Goal: Task Accomplishment & Management: Use online tool/utility

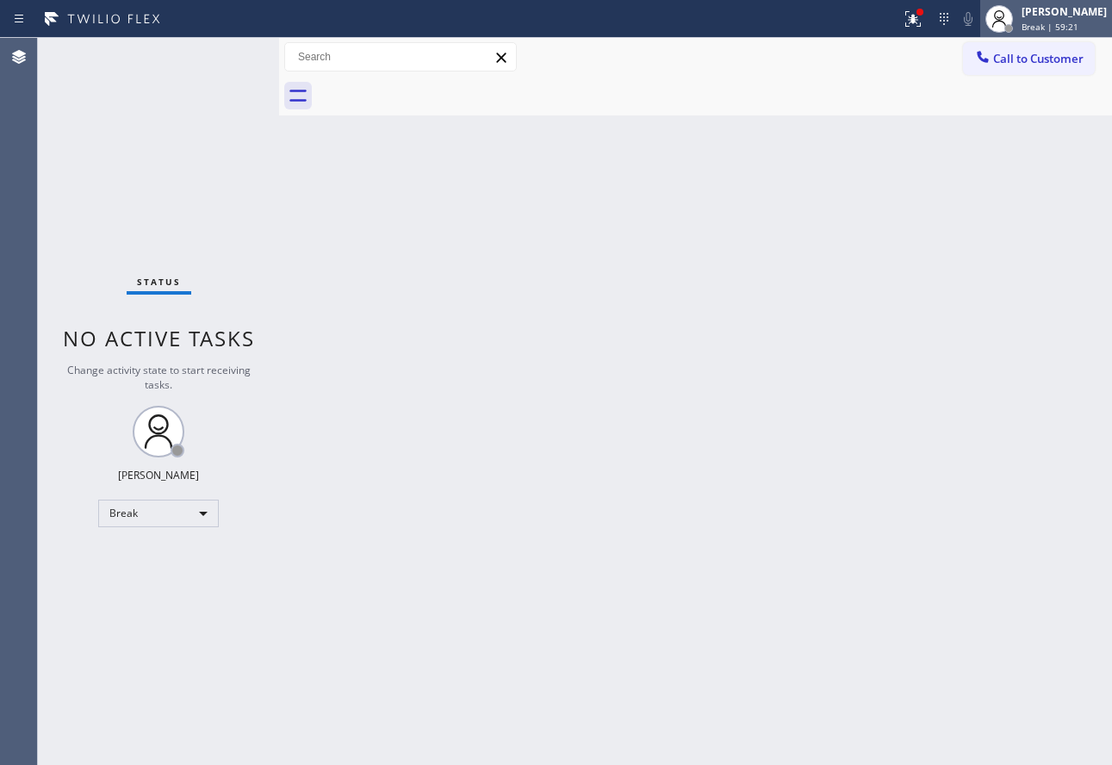
click at [1067, 28] on span "Break | 59:21" at bounding box center [1049, 27] width 57 height 12
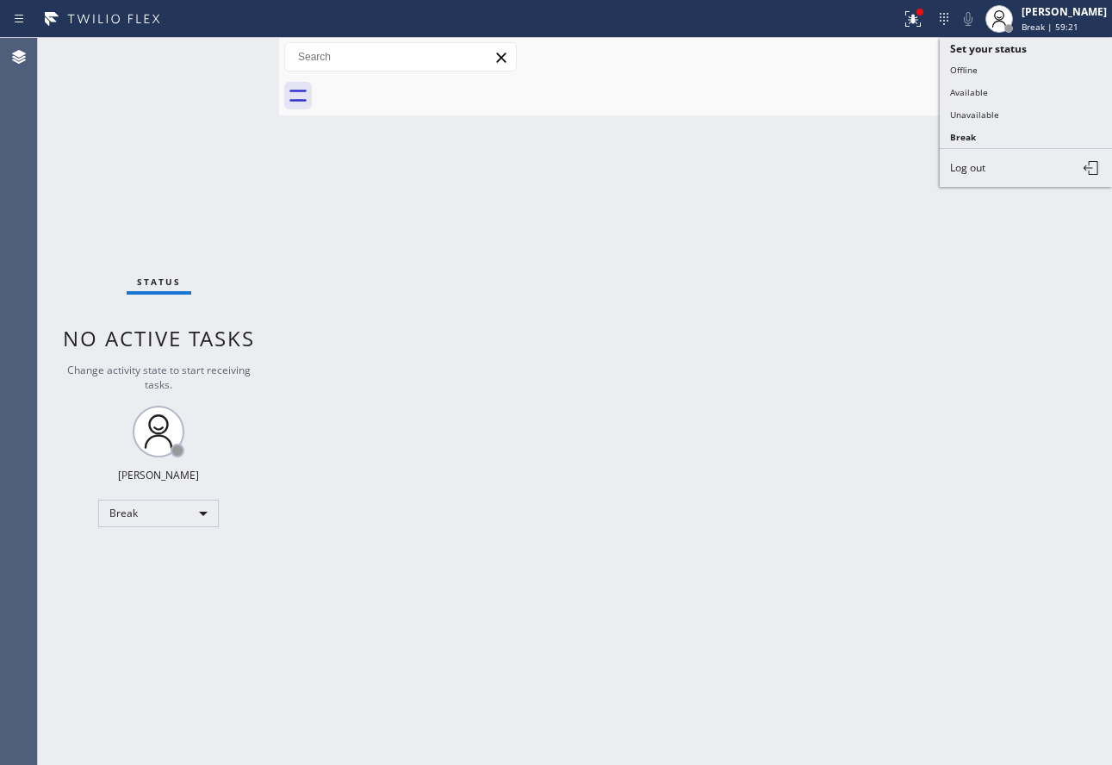
click at [973, 96] on button "Available" at bounding box center [1025, 92] width 172 height 22
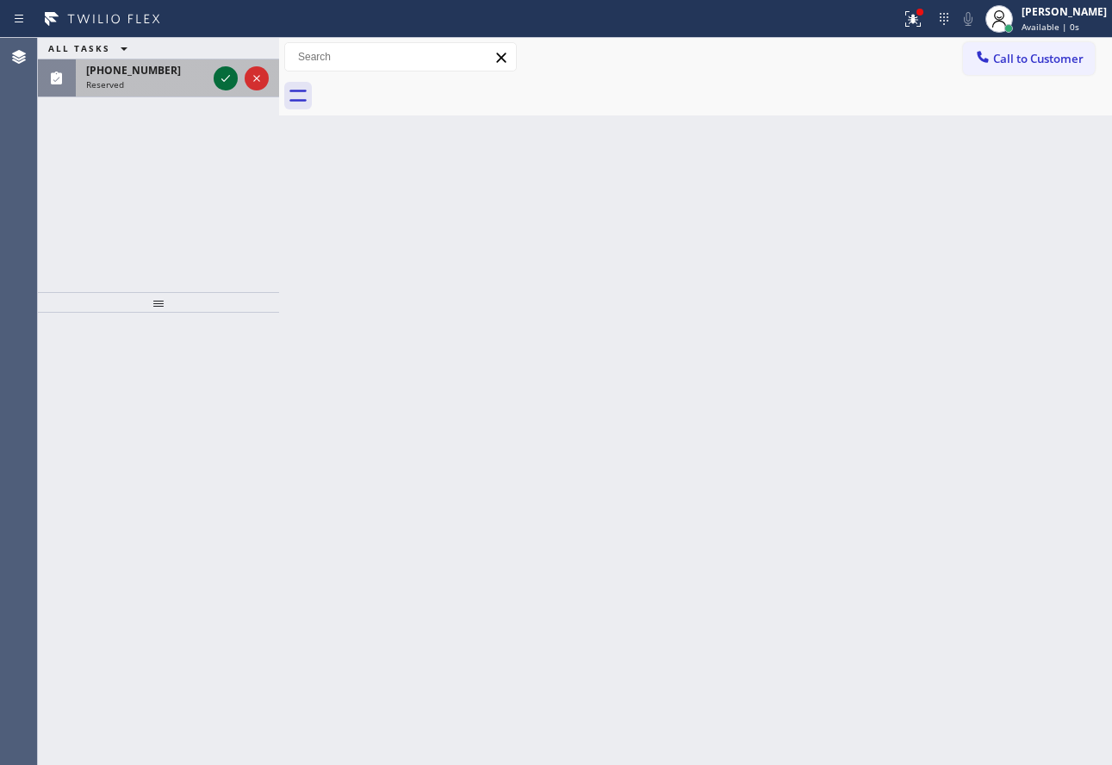
click at [228, 72] on icon at bounding box center [225, 78] width 21 height 21
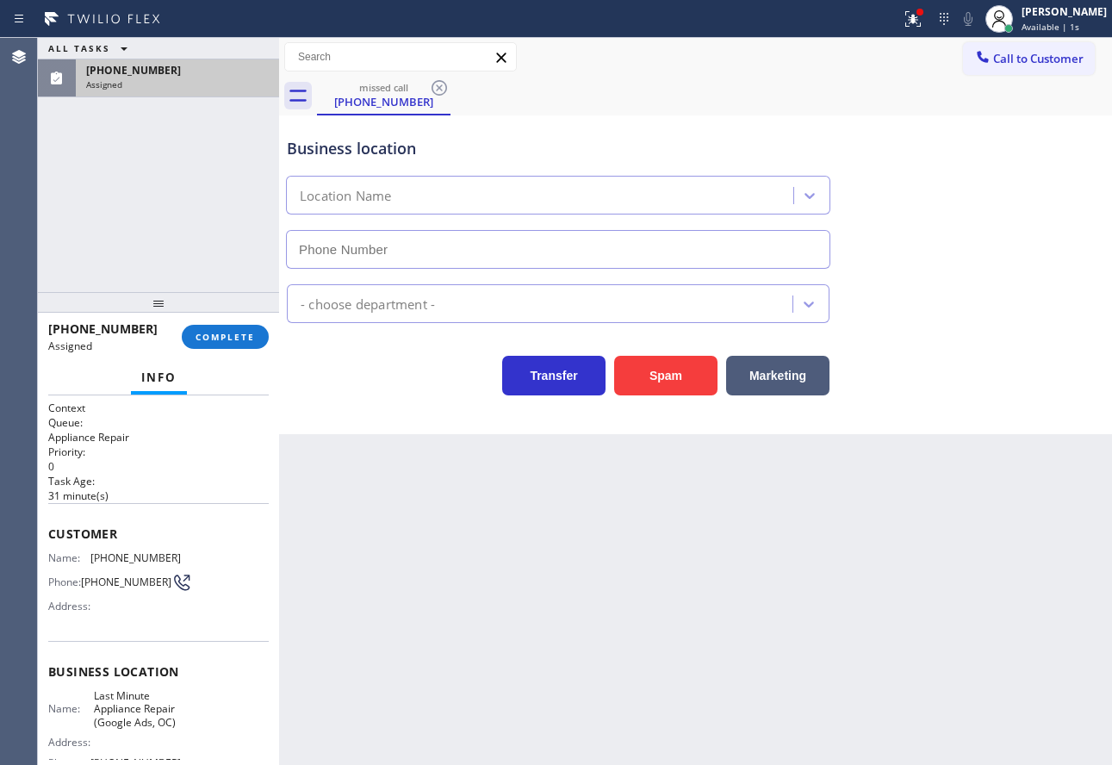
type input "[PHONE_NUMBER]"
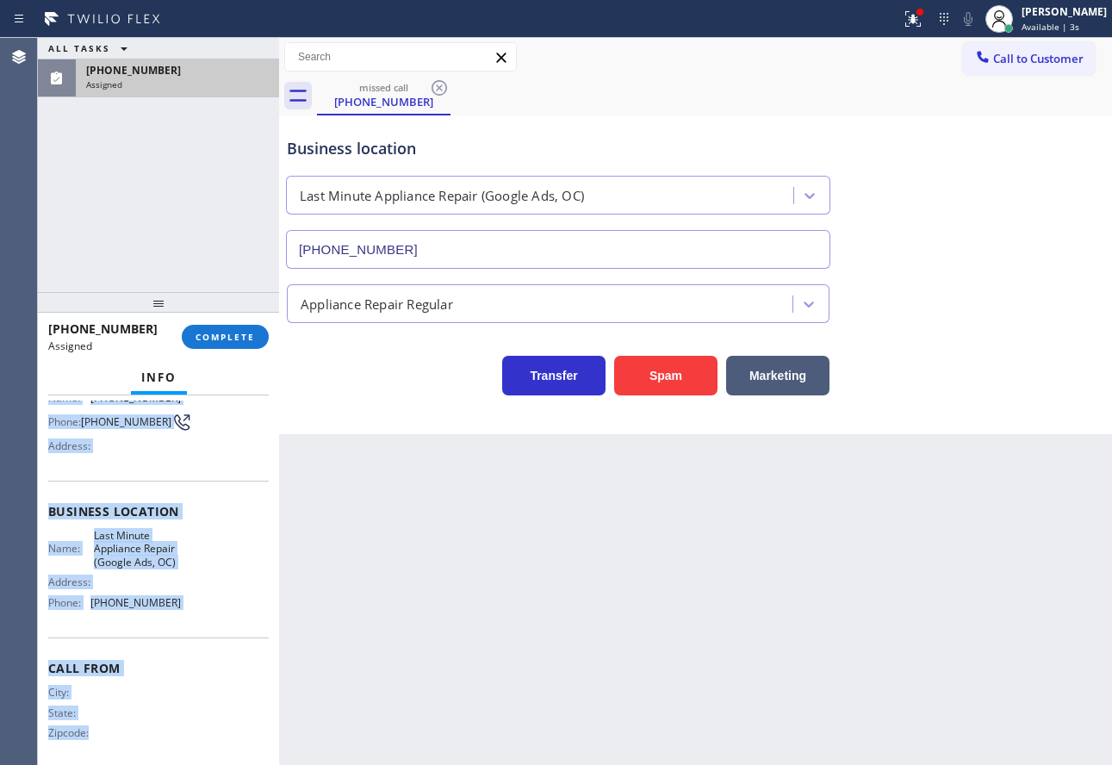
scroll to position [175, 0]
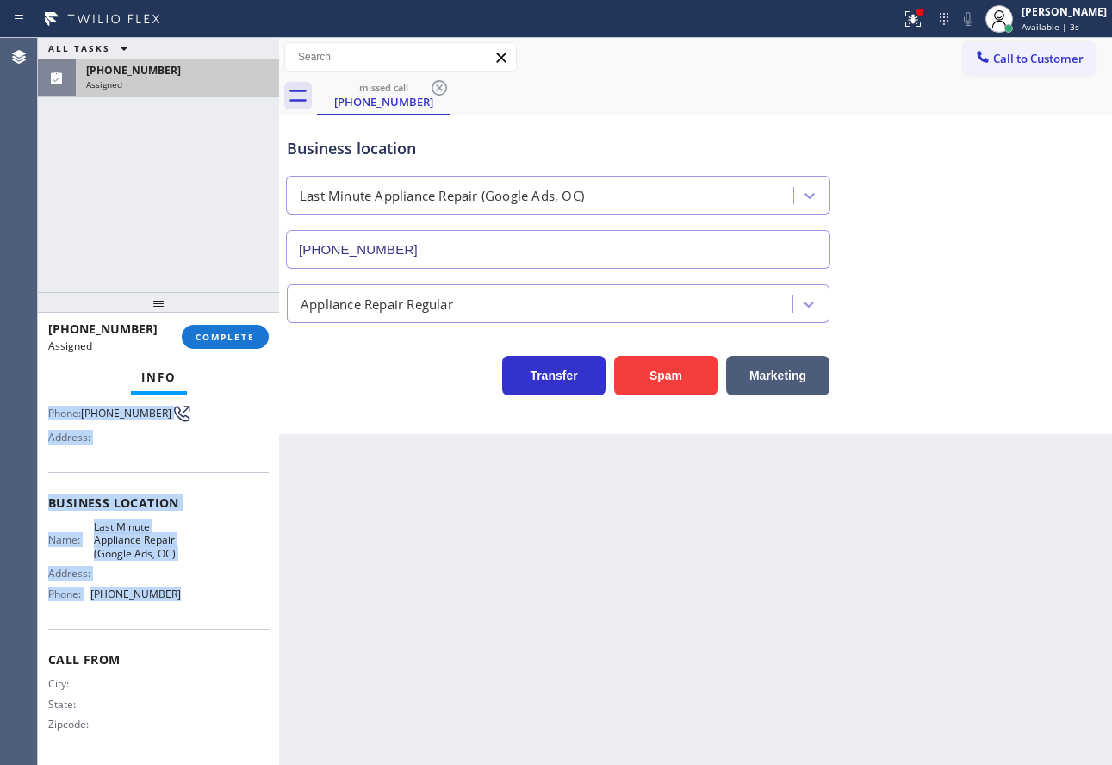
drag, startPoint x: 46, startPoint y: 535, endPoint x: 192, endPoint y: 588, distance: 155.0
click at [192, 588] on div "Context Queue: Appliance Repair Priority: 0 Task Age: [DEMOGRAPHIC_DATA] minute…" at bounding box center [158, 579] width 241 height 369
copy div "Customer Name: [PHONE_NUMBER] Phone: [PHONE_NUMBER] Address: Business location …"
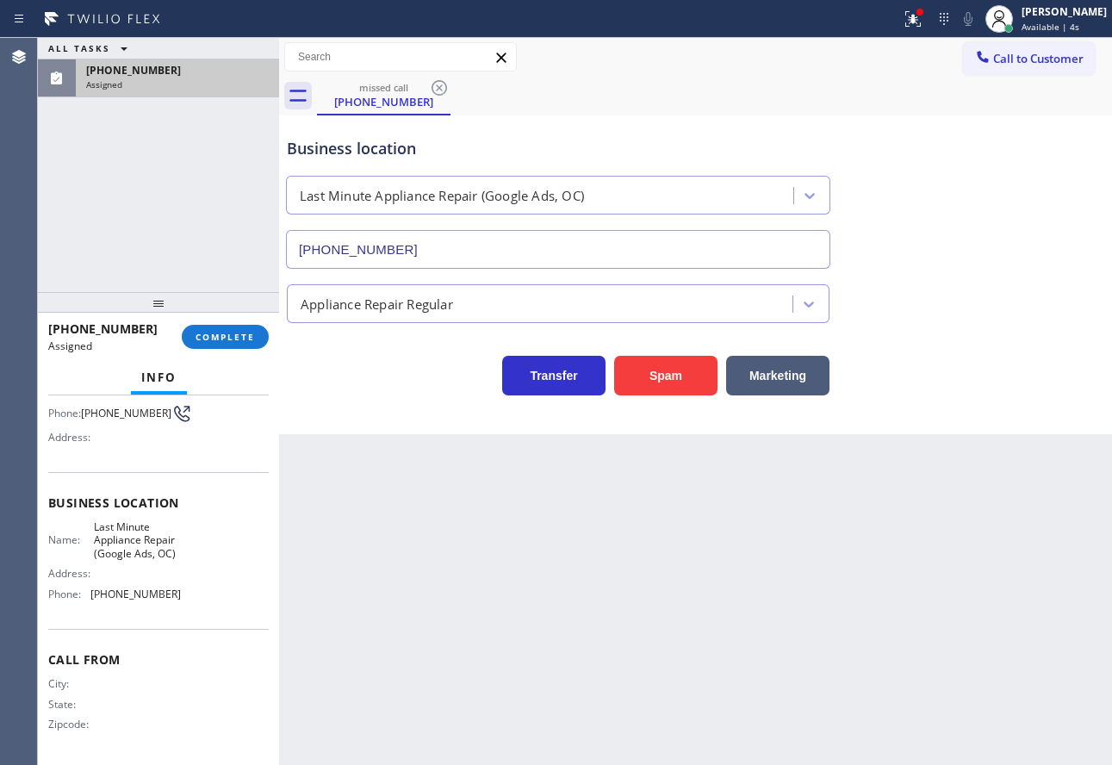
click at [227, 321] on div "[PHONE_NUMBER] Assigned COMPLETE" at bounding box center [158, 336] width 220 height 45
click at [232, 339] on span "COMPLETE" at bounding box center [224, 337] width 59 height 12
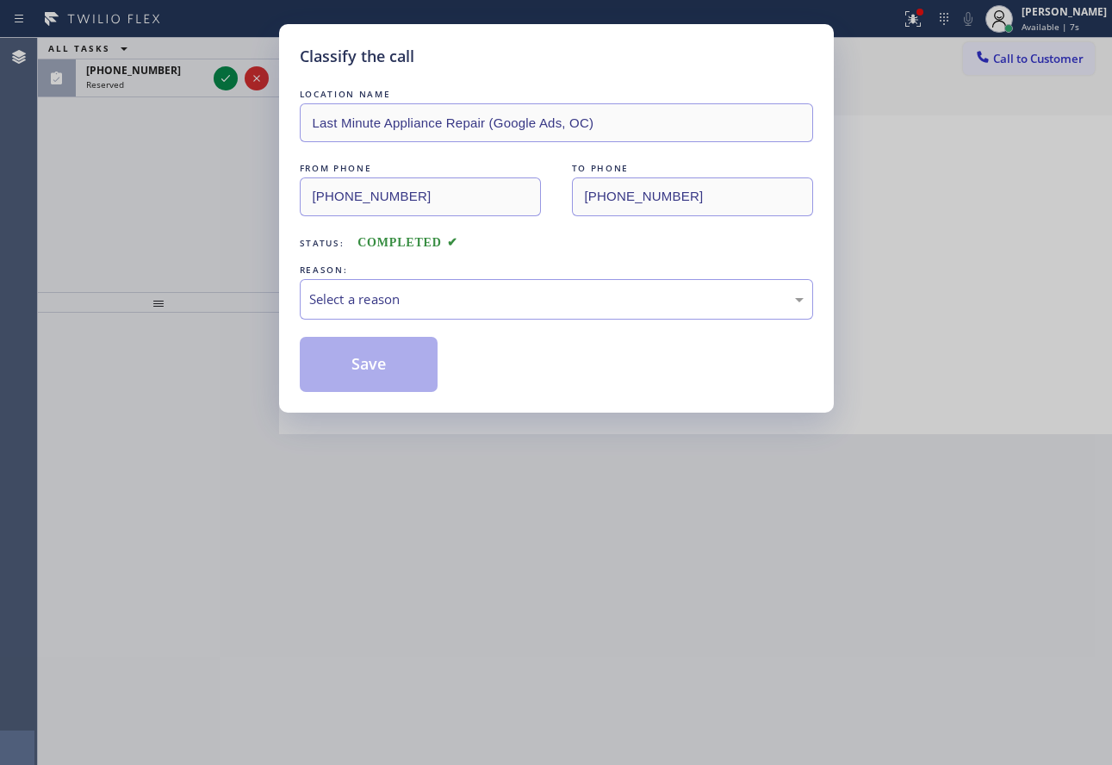
click at [358, 284] on div "Select a reason" at bounding box center [556, 299] width 513 height 40
click at [367, 369] on button "Save" at bounding box center [369, 364] width 139 height 55
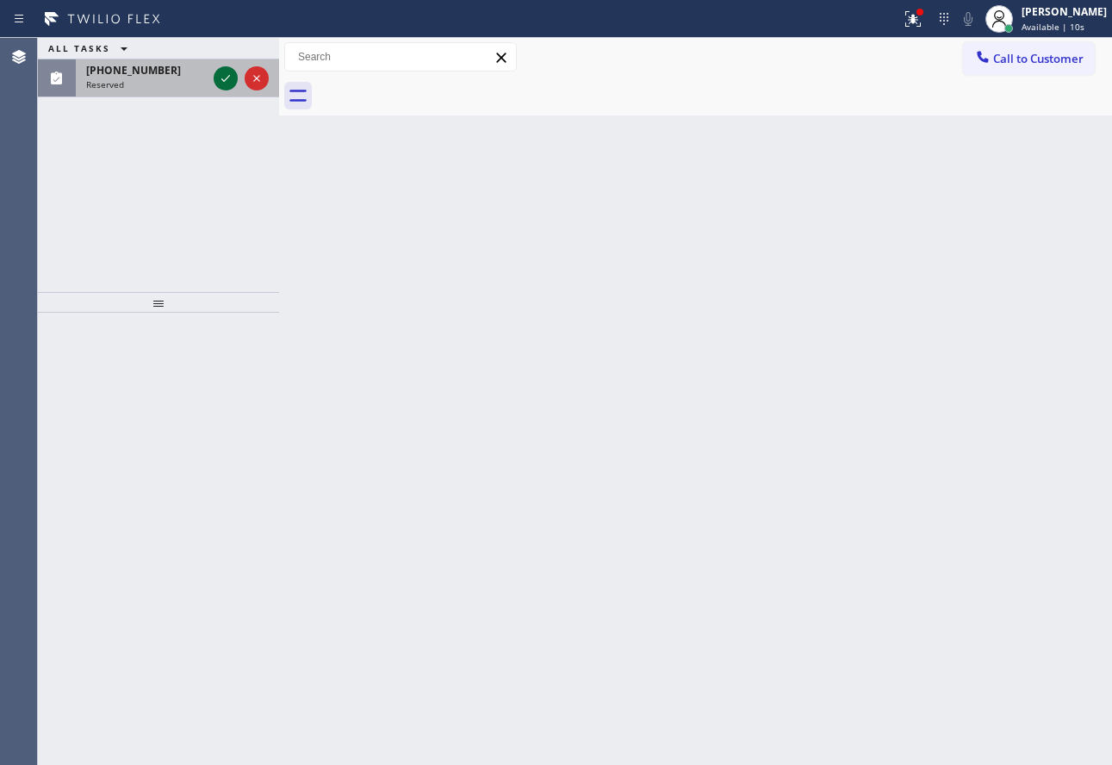
click at [218, 82] on icon at bounding box center [225, 78] width 21 height 21
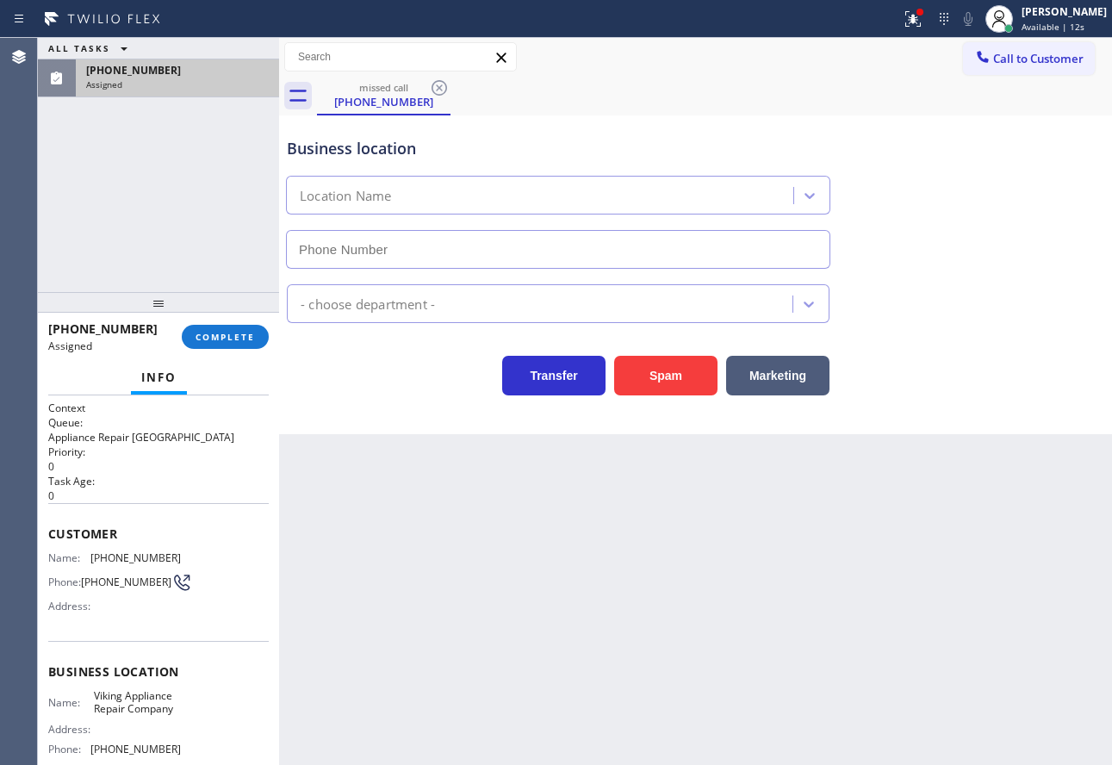
type input "[PHONE_NUMBER]"
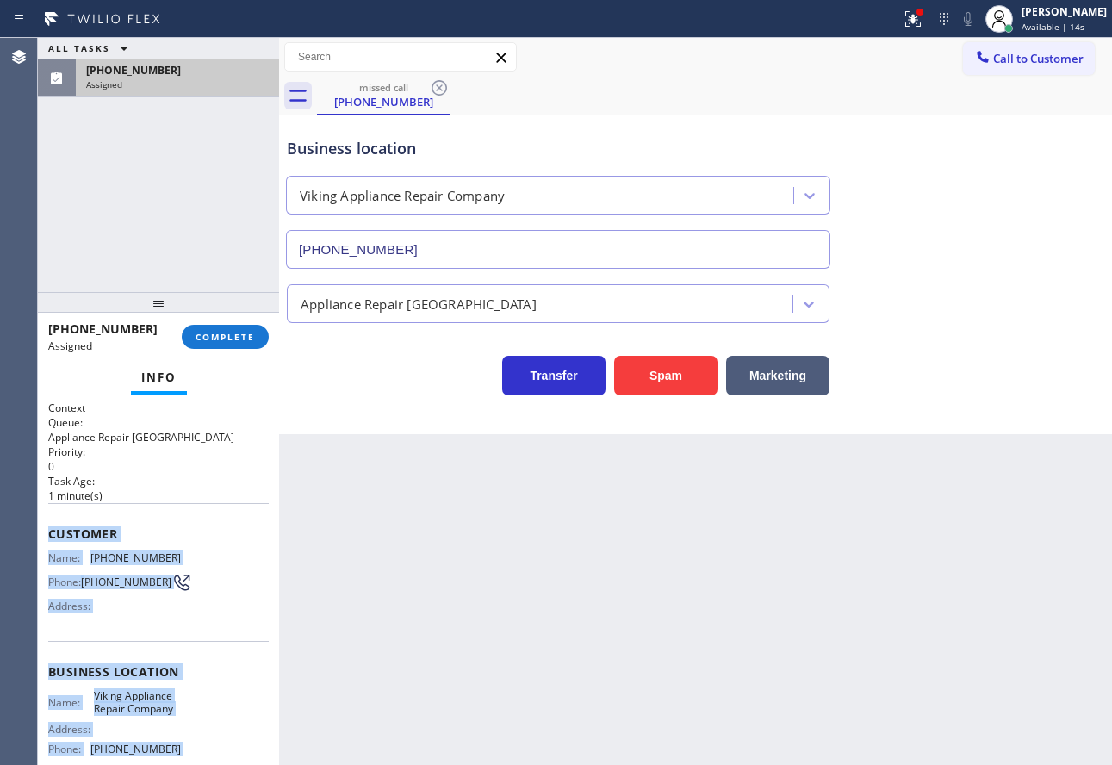
scroll to position [161, 0]
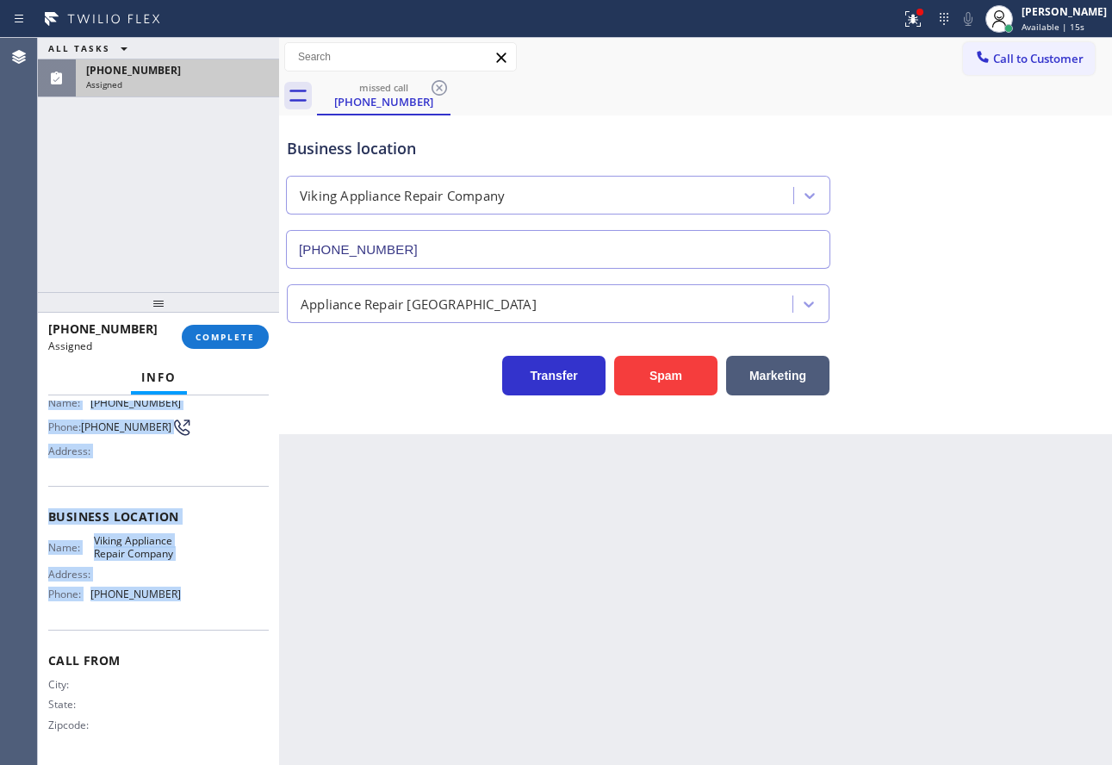
drag, startPoint x: 50, startPoint y: 539, endPoint x: 199, endPoint y: 609, distance: 164.5
click at [199, 609] on div "Context Queue: Appliance Repair High End Priority: 0 Task Age: [DEMOGRAPHIC_DAT…" at bounding box center [158, 502] width 220 height 514
copy div "Customer Name: [PHONE_NUMBER] Phone: [PHONE_NUMBER] Address: Business location …"
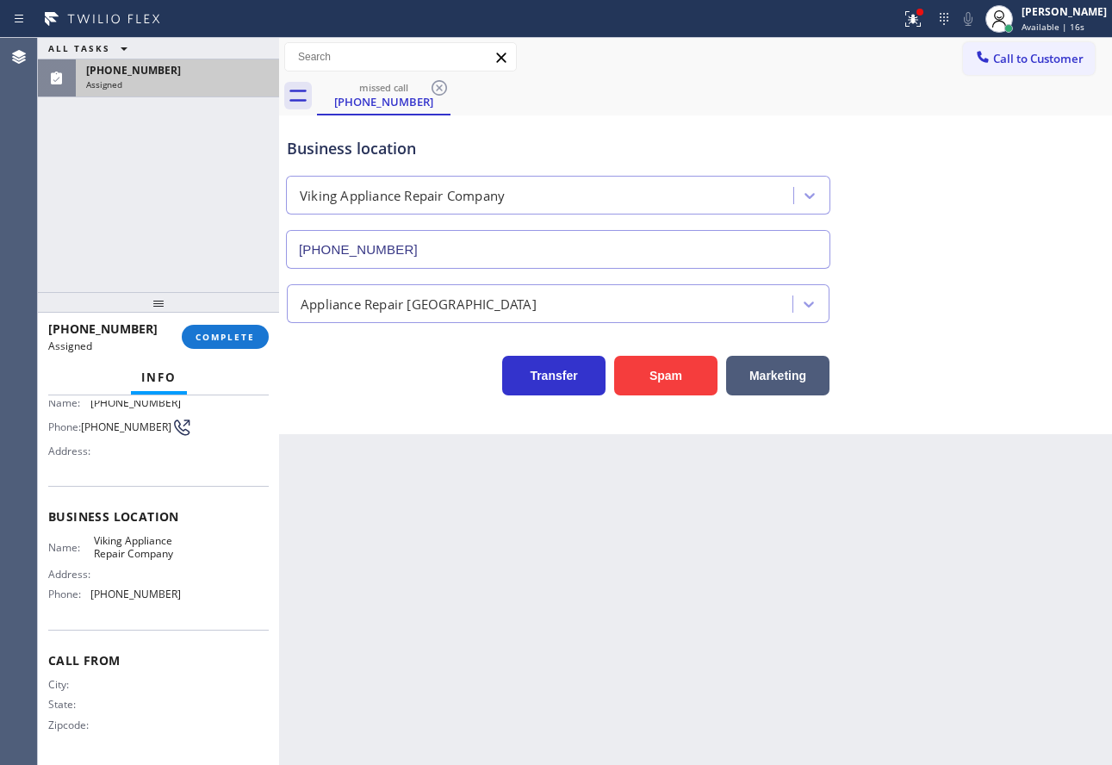
click at [250, 322] on div "[PHONE_NUMBER] Assigned COMPLETE" at bounding box center [158, 336] width 220 height 45
click at [243, 336] on span "COMPLETE" at bounding box center [224, 337] width 59 height 12
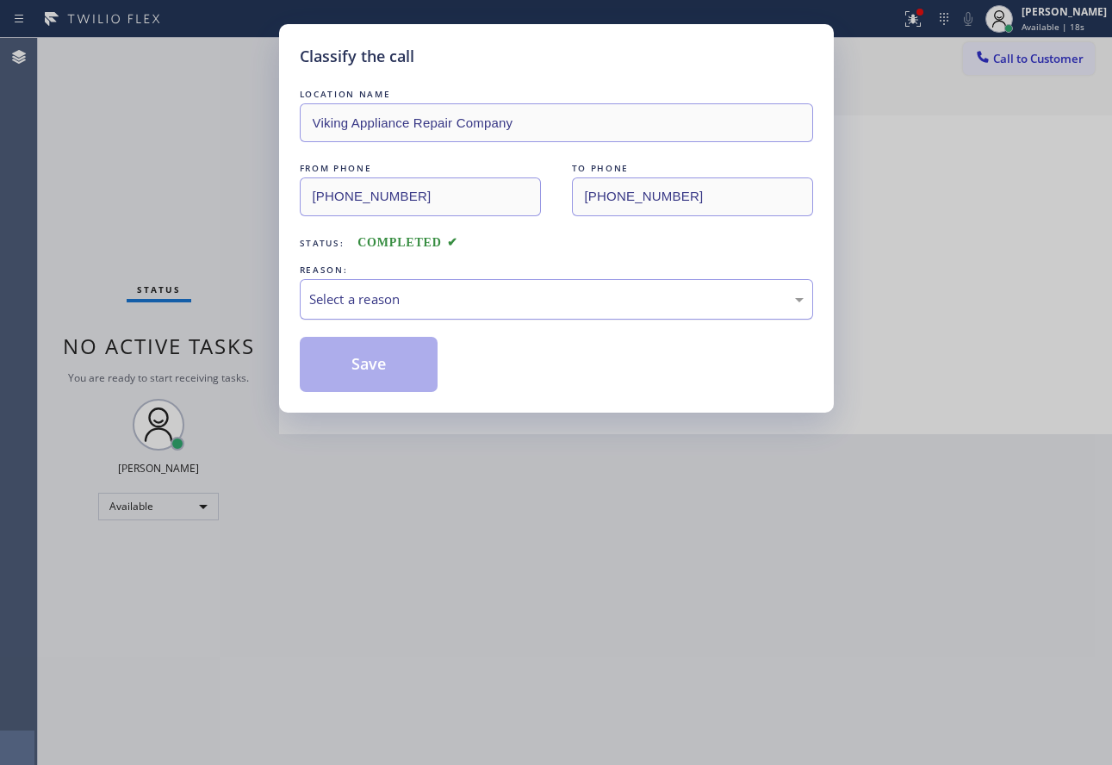
click at [352, 296] on div "Select a reason" at bounding box center [556, 299] width 494 height 20
click at [375, 375] on button "Save" at bounding box center [369, 364] width 139 height 55
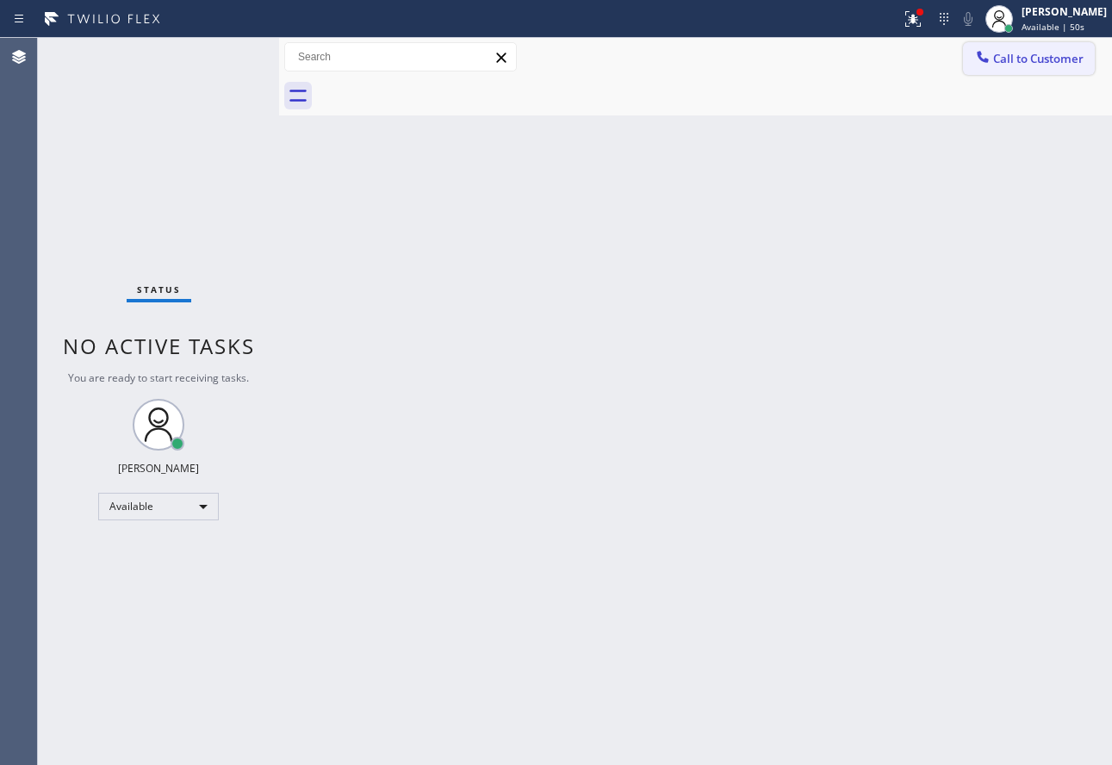
click at [1013, 65] on span "Call to Customer" at bounding box center [1038, 58] width 90 height 15
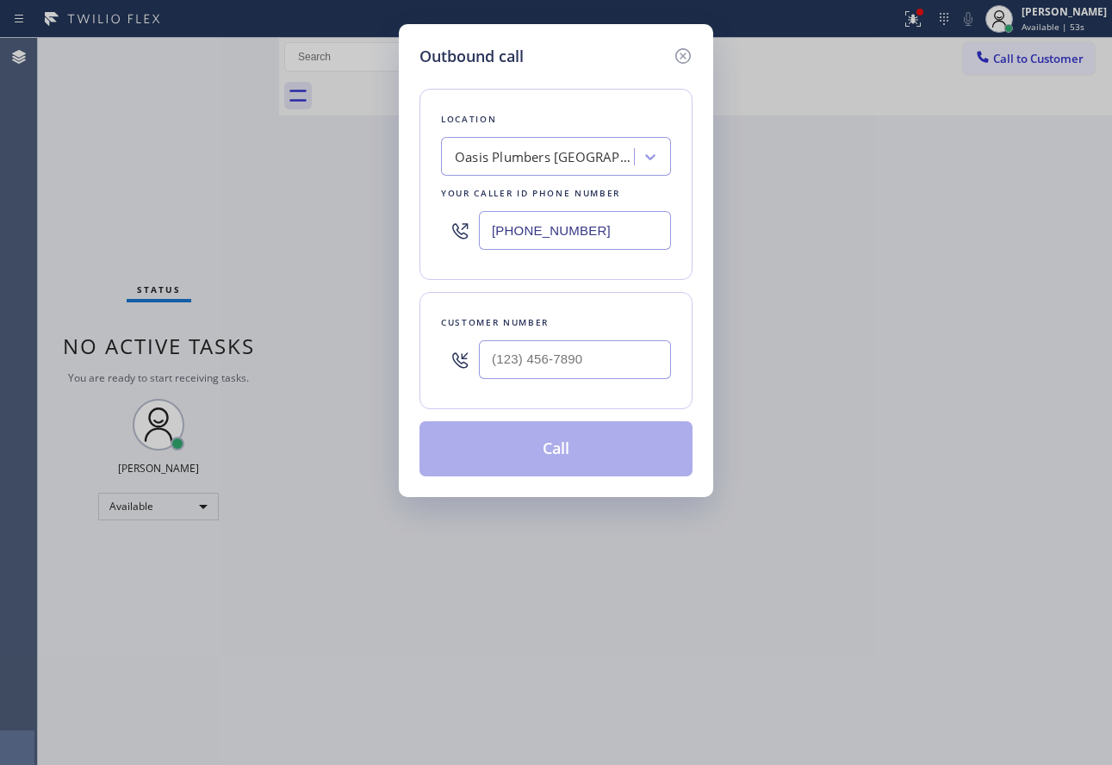
drag, startPoint x: 604, startPoint y: 233, endPoint x: 473, endPoint y: 245, distance: 132.3
click at [473, 245] on div "[PHONE_NUMBER]" at bounding box center [556, 230] width 230 height 56
paste input "562) 632-5708"
type input "[PHONE_NUMBER]"
click at [543, 351] on input "(___) ___-____" at bounding box center [575, 359] width 192 height 39
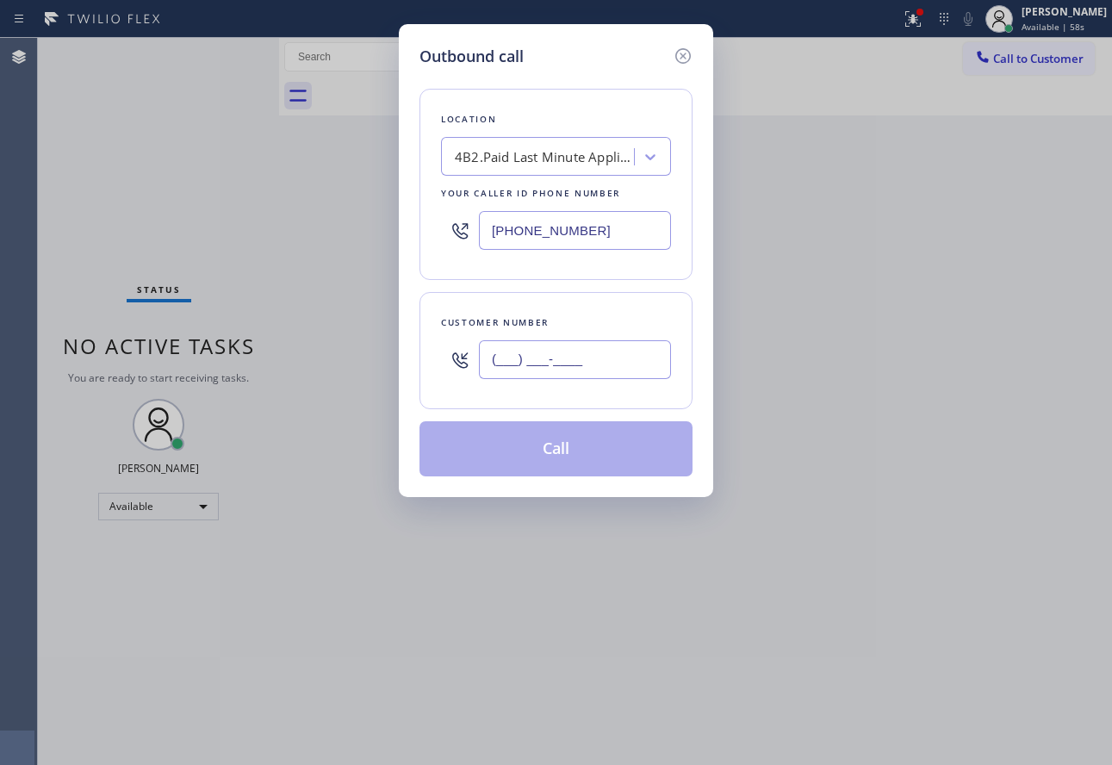
paste input "714) 469-2811"
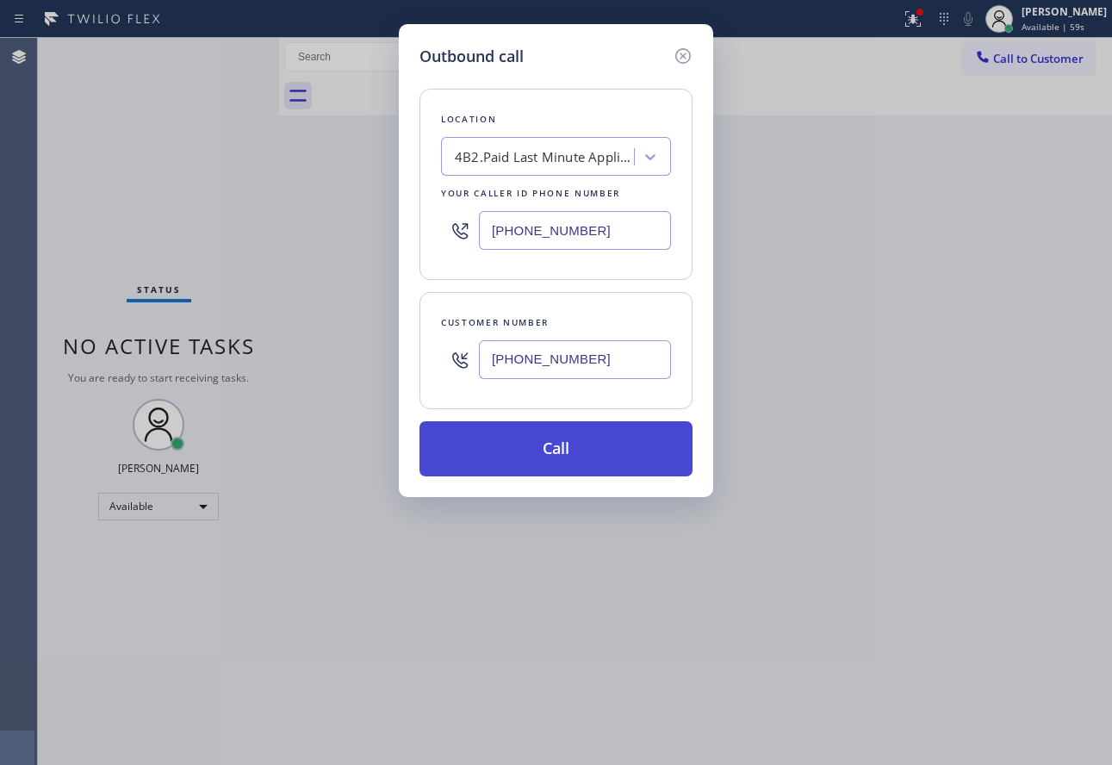
click at [567, 440] on button "Call" at bounding box center [555, 448] width 273 height 55
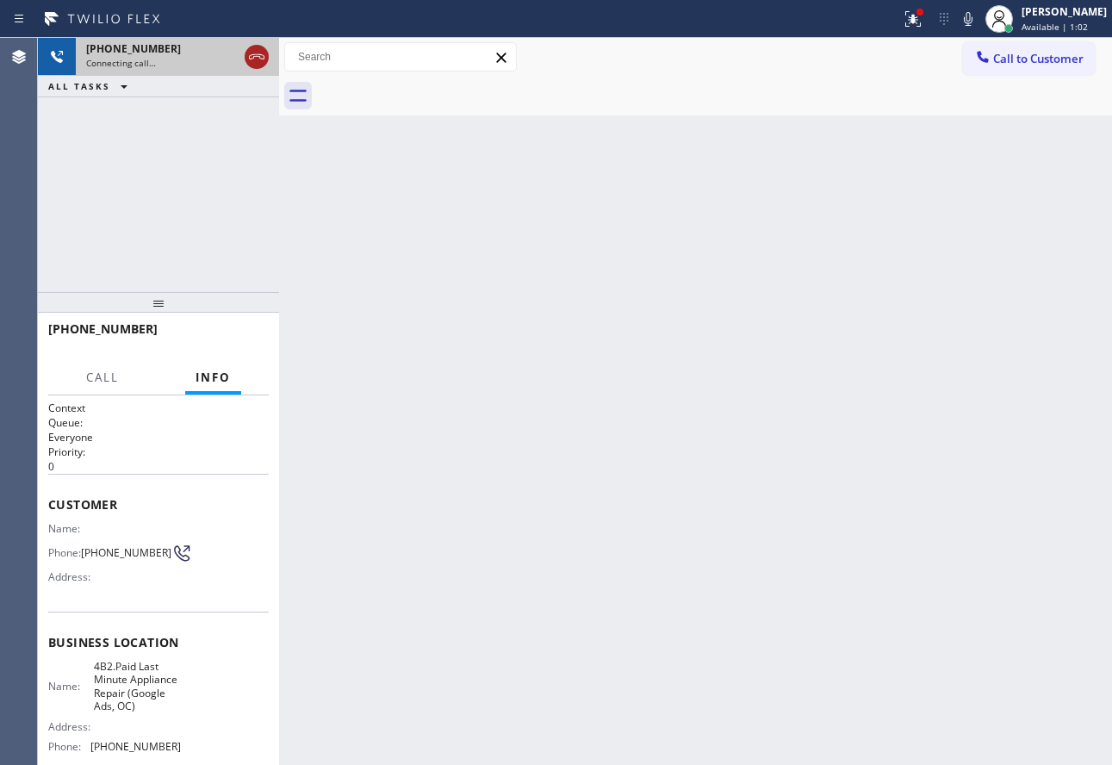
click at [263, 60] on icon at bounding box center [256, 56] width 21 height 21
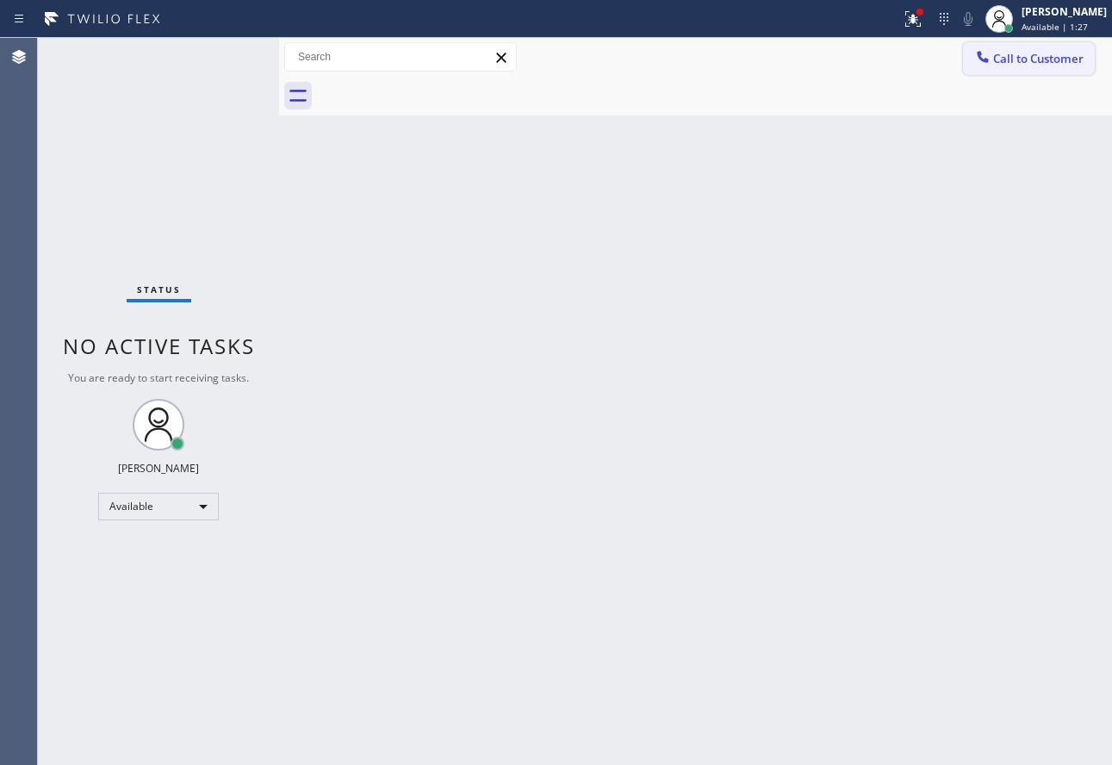
click at [1046, 52] on span "Call to Customer" at bounding box center [1038, 58] width 90 height 15
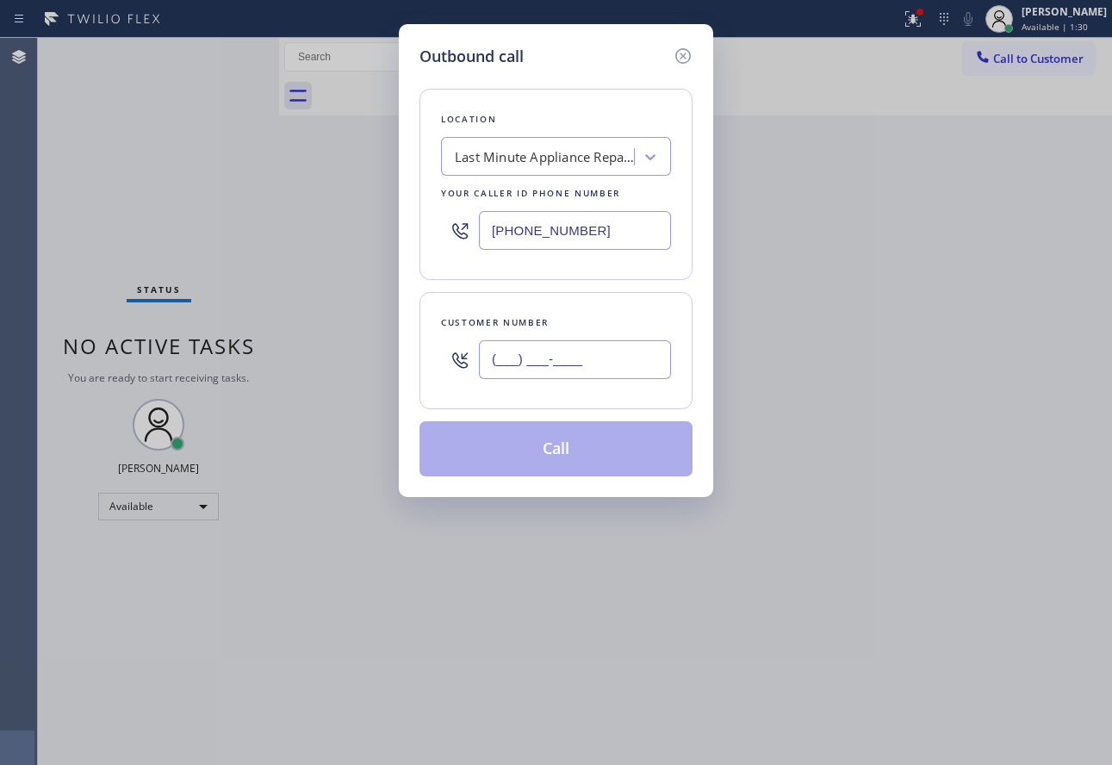
click at [559, 368] on input "(___) ___-____" at bounding box center [575, 359] width 192 height 39
paste input "949) 353-3190"
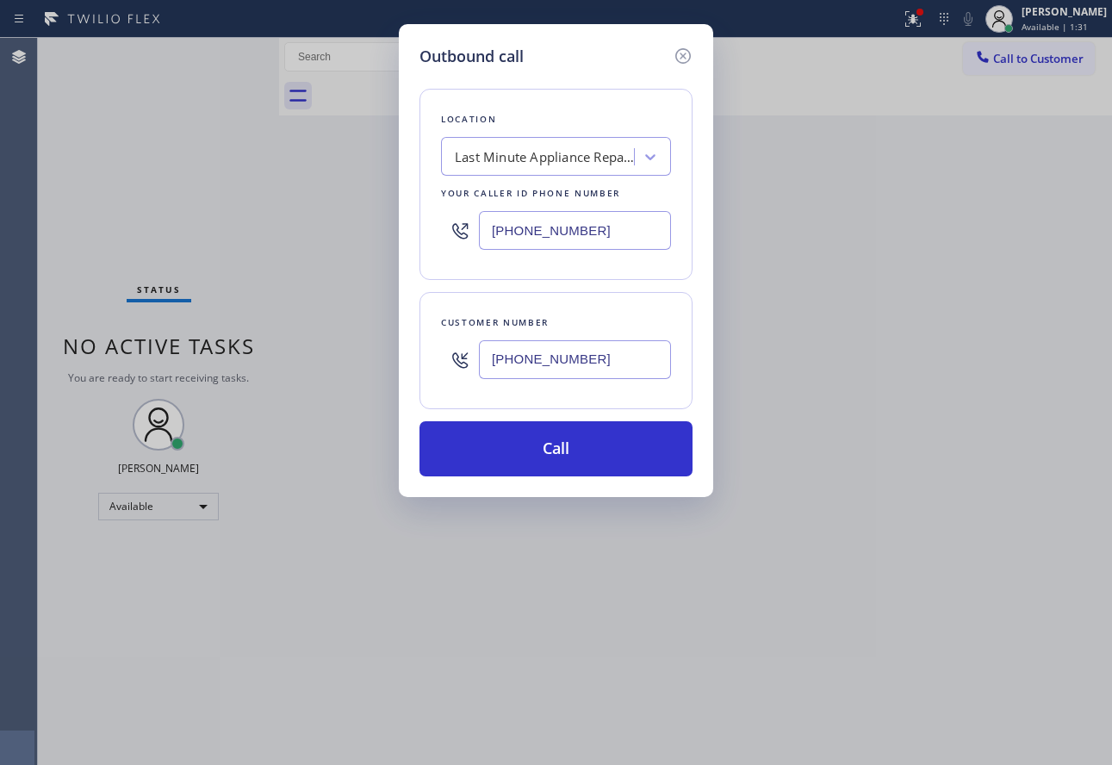
type input "[PHONE_NUMBER]"
drag, startPoint x: 607, startPoint y: 226, endPoint x: 370, endPoint y: 206, distance: 237.6
click at [370, 206] on div "Outbound call Location Last Minute Appliance Repair (Google Ads, OC) Your calle…" at bounding box center [556, 382] width 1112 height 765
paste input "949) 541-5737"
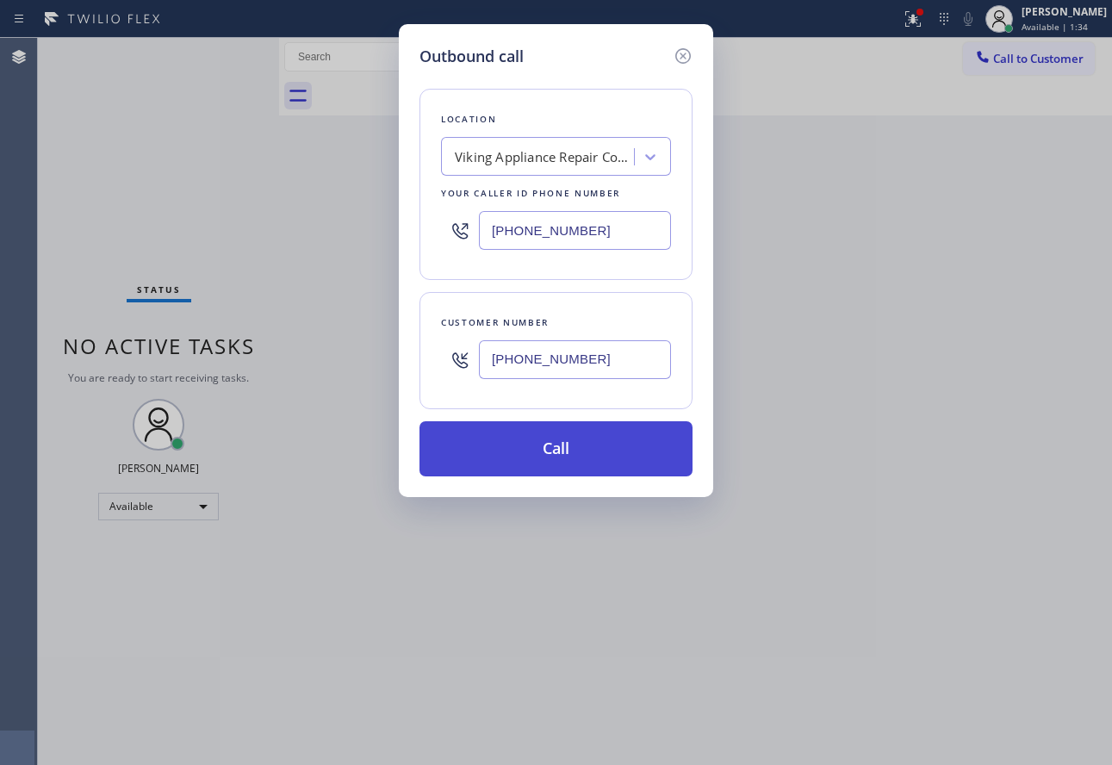
type input "[PHONE_NUMBER]"
click at [514, 443] on button "Call" at bounding box center [555, 448] width 273 height 55
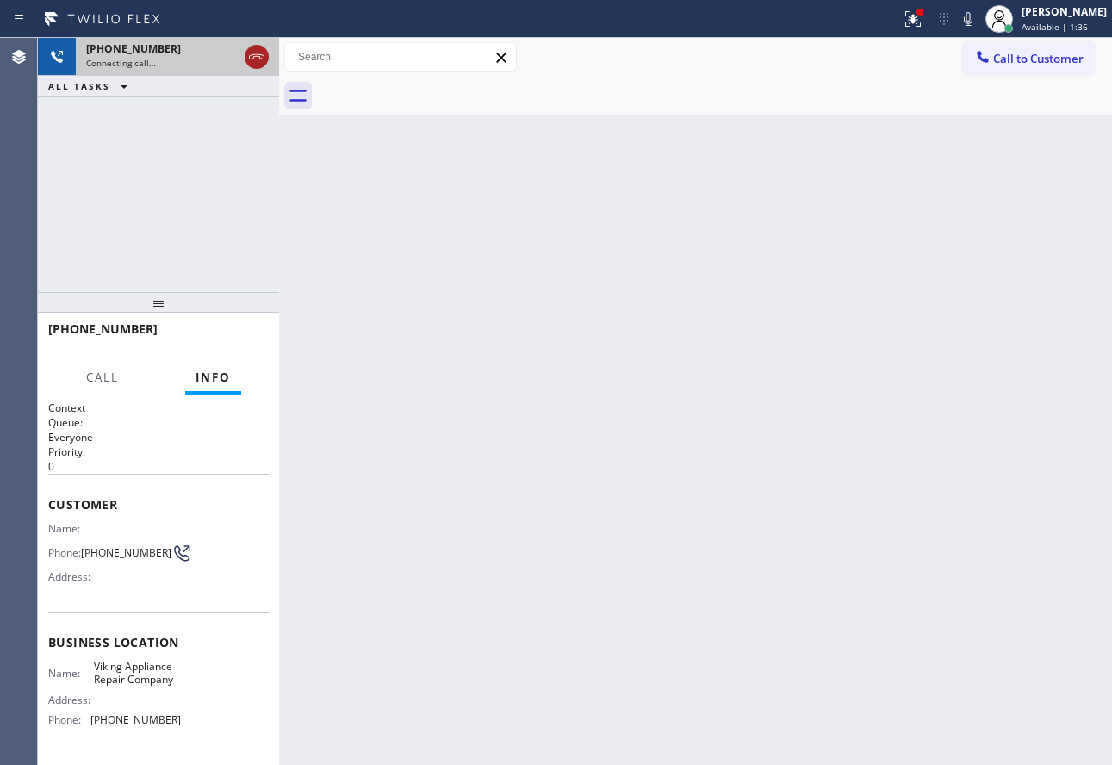
click at [257, 59] on icon at bounding box center [256, 56] width 21 height 21
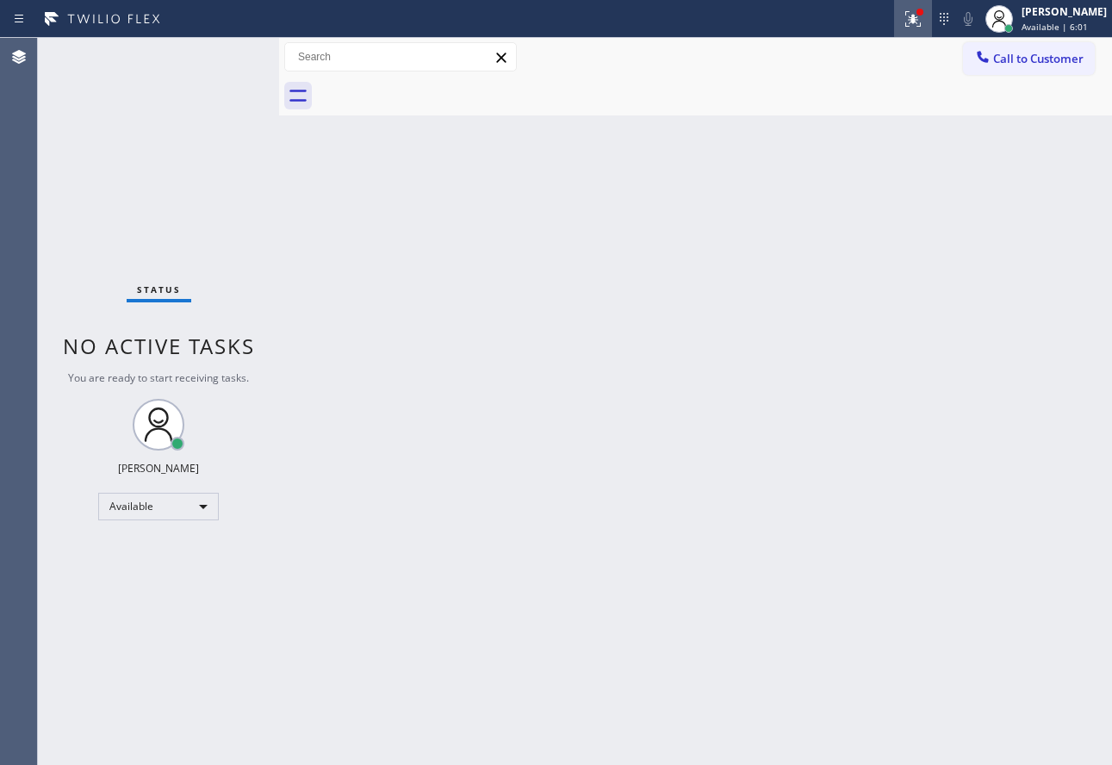
click at [920, 17] on icon at bounding box center [912, 18] width 15 height 15
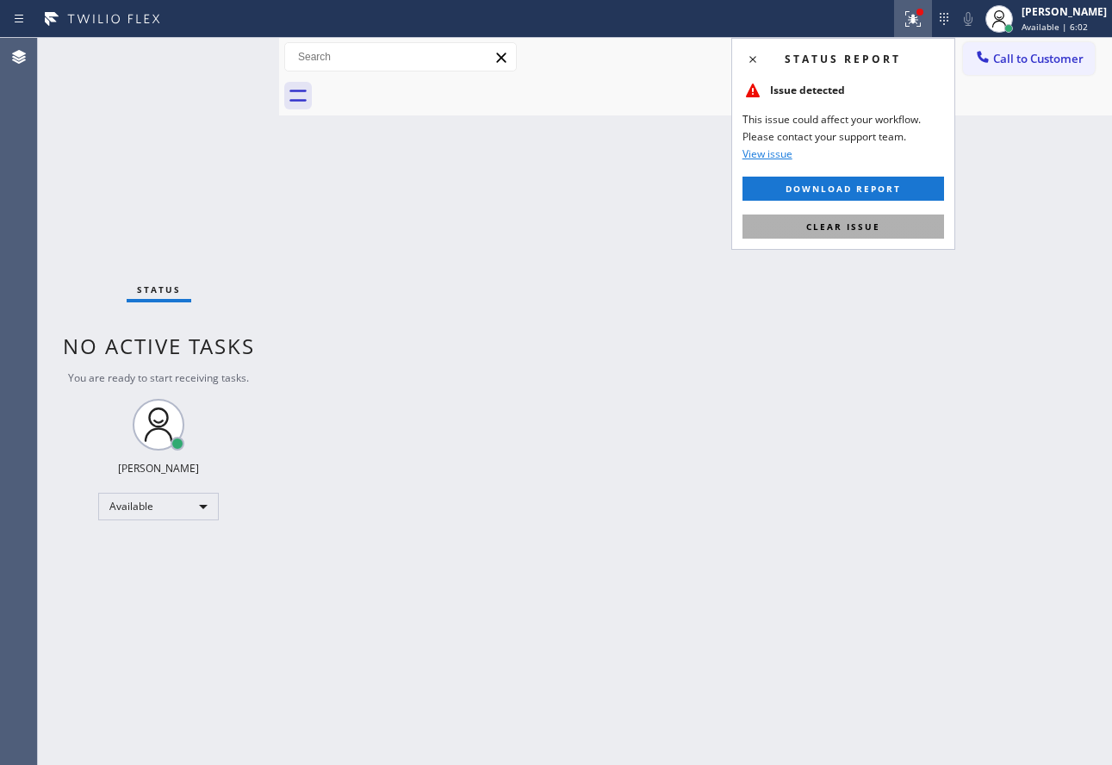
click at [853, 226] on span "Clear issue" at bounding box center [843, 226] width 74 height 12
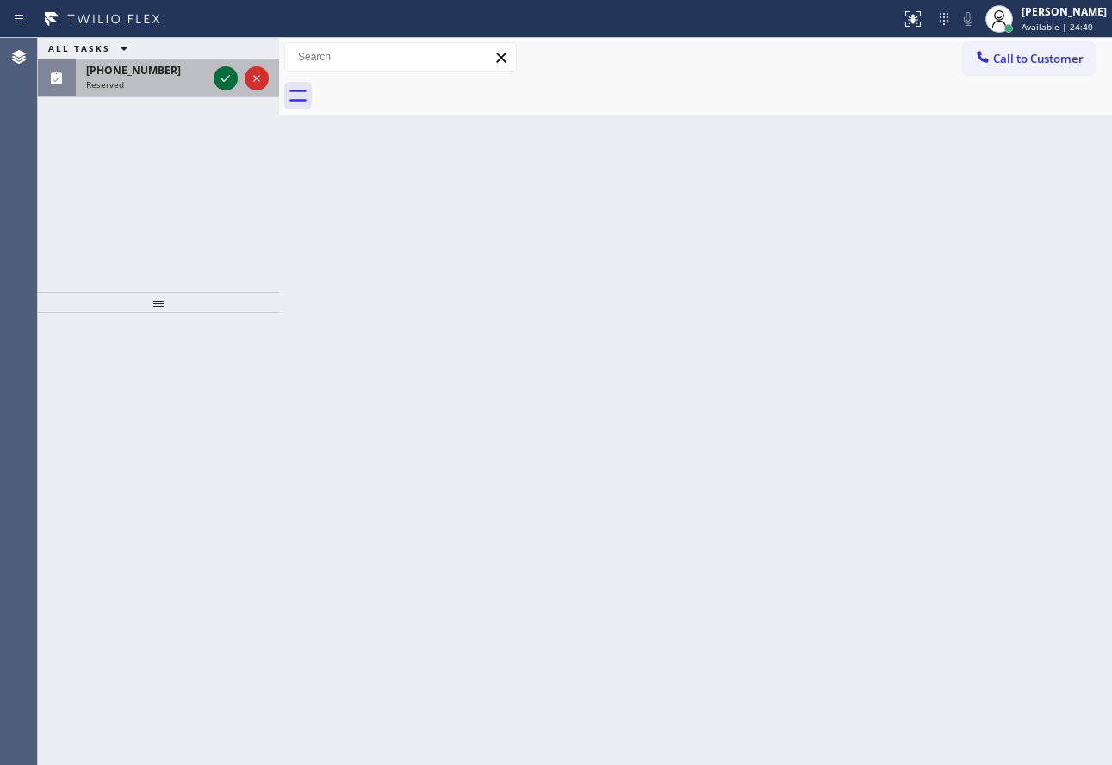
click at [225, 87] on icon at bounding box center [225, 78] width 21 height 21
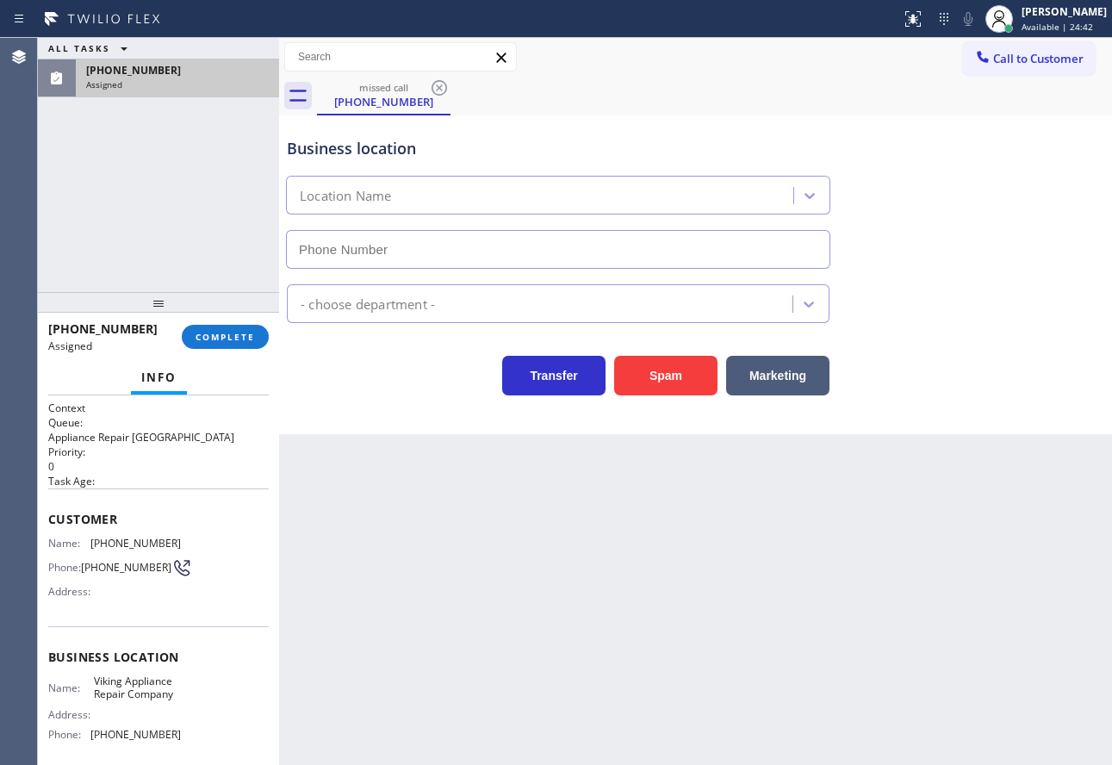
type input "[PHONE_NUMBER]"
click at [239, 332] on span "COMPLETE" at bounding box center [224, 337] width 59 height 12
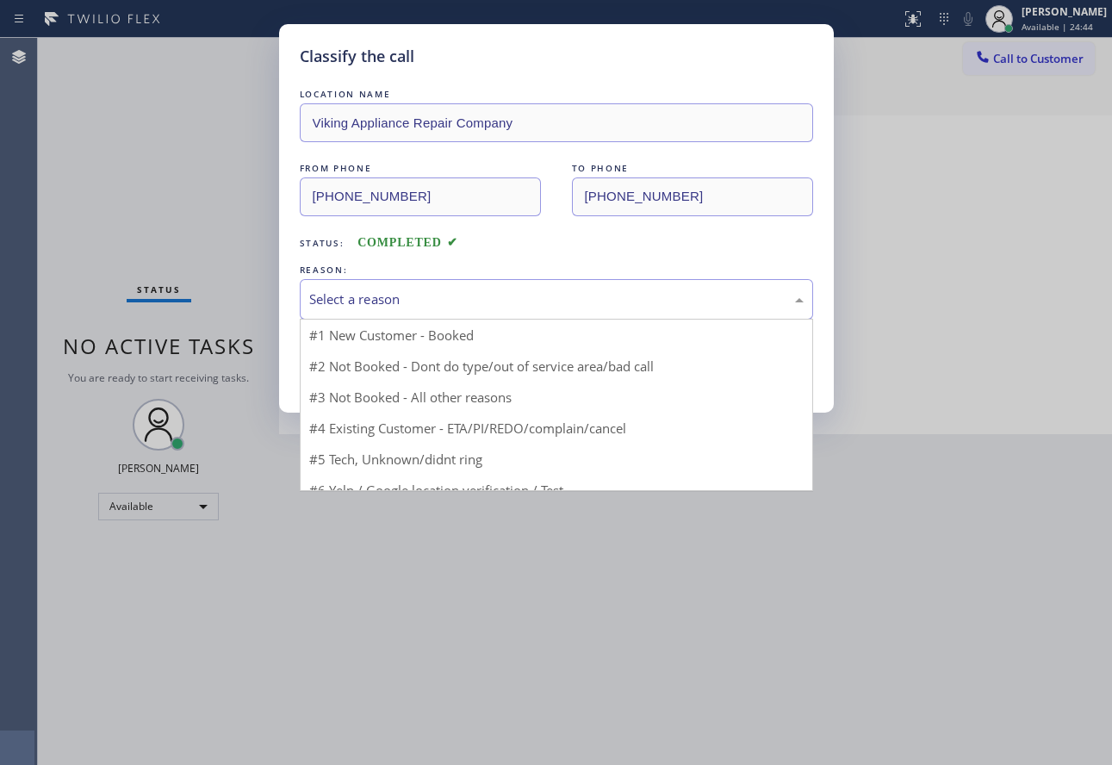
click at [429, 297] on div "Select a reason" at bounding box center [556, 299] width 494 height 20
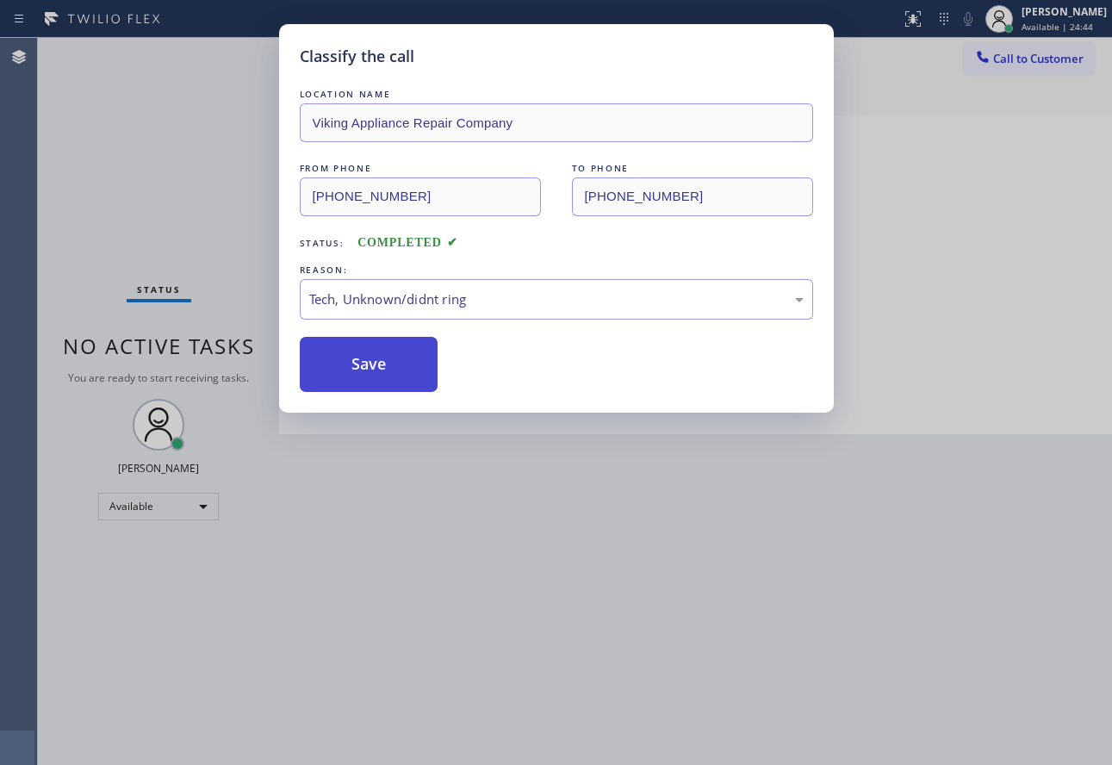
click at [380, 370] on button "Save" at bounding box center [369, 364] width 139 height 55
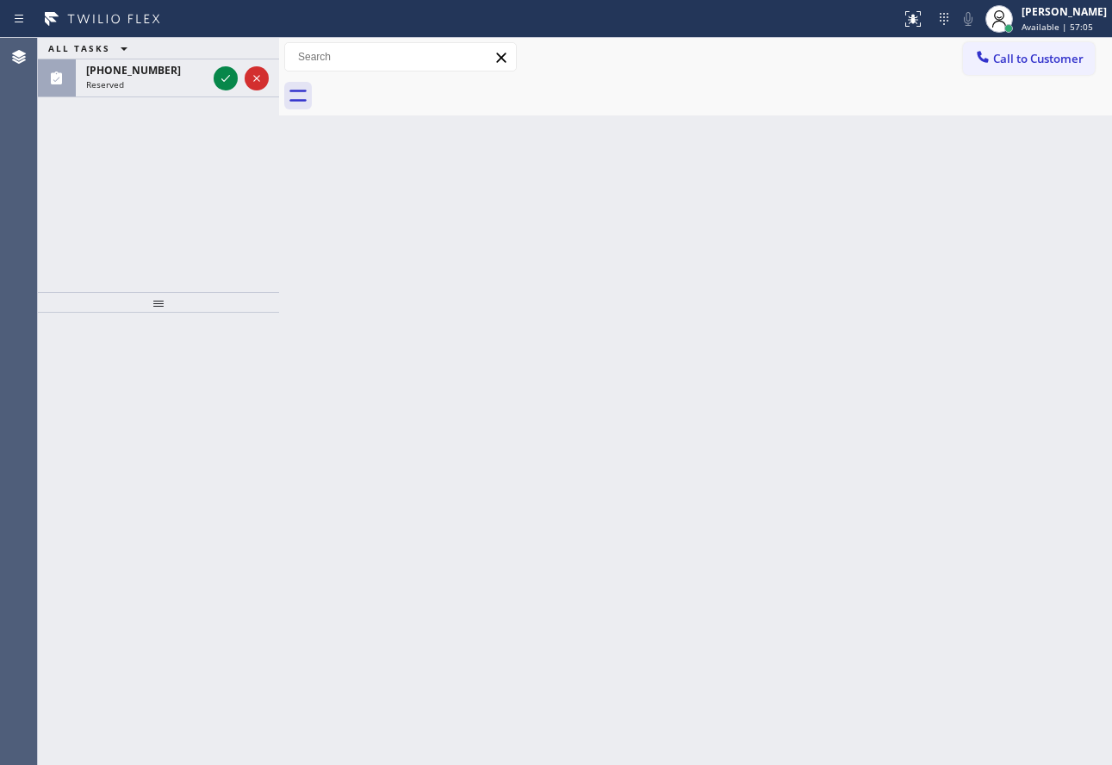
drag, startPoint x: 230, startPoint y: 77, endPoint x: 381, endPoint y: 269, distance: 243.9
click at [230, 77] on icon at bounding box center [225, 78] width 21 height 21
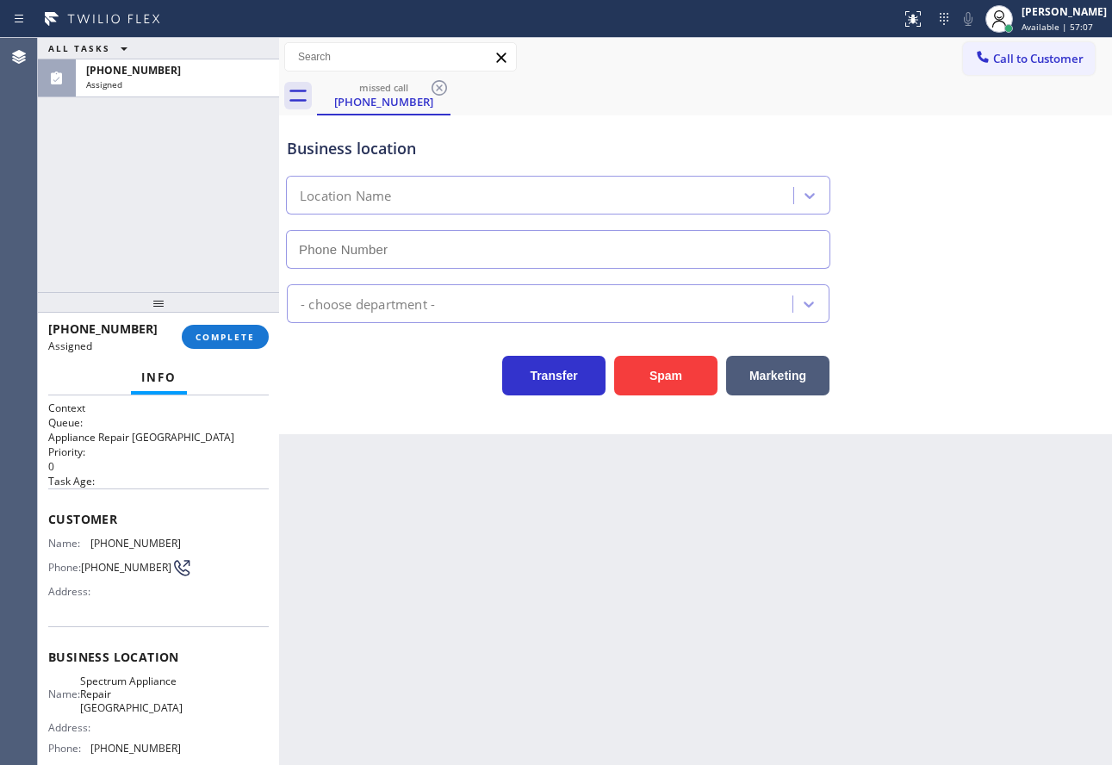
type input "[PHONE_NUMBER]"
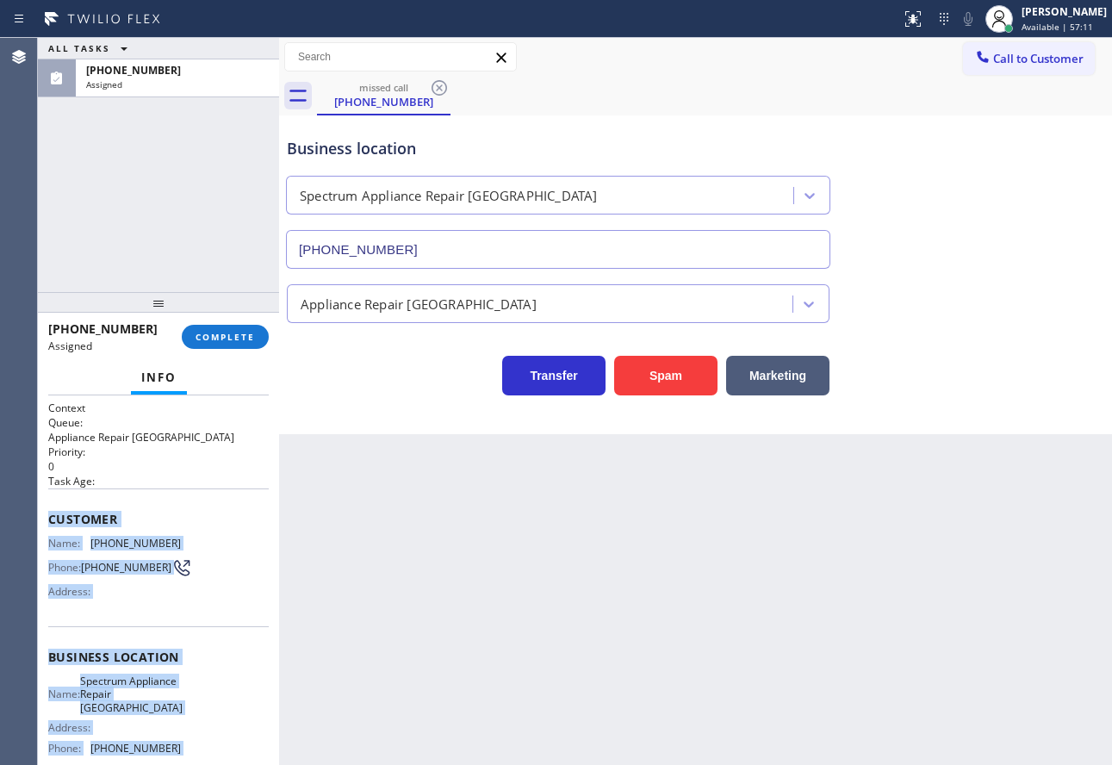
scroll to position [160, 0]
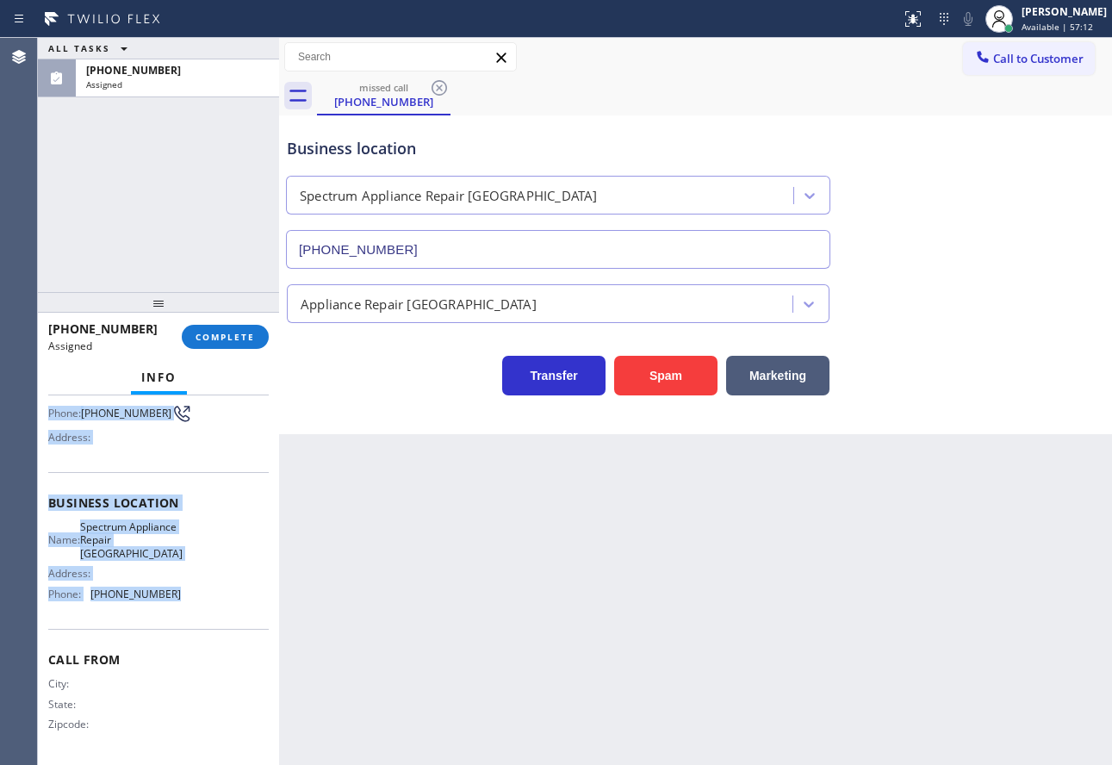
drag, startPoint x: 45, startPoint y: 517, endPoint x: 184, endPoint y: 603, distance: 163.5
click at [184, 603] on div "Context Queue: Appliance Repair High End Priority: 0 Task Age: Customer Name: […" at bounding box center [158, 579] width 241 height 369
copy div "Customer Name: [PHONE_NUMBER] Phone: [PHONE_NUMBER] Address: Business location …"
click at [226, 342] on span "COMPLETE" at bounding box center [224, 337] width 59 height 12
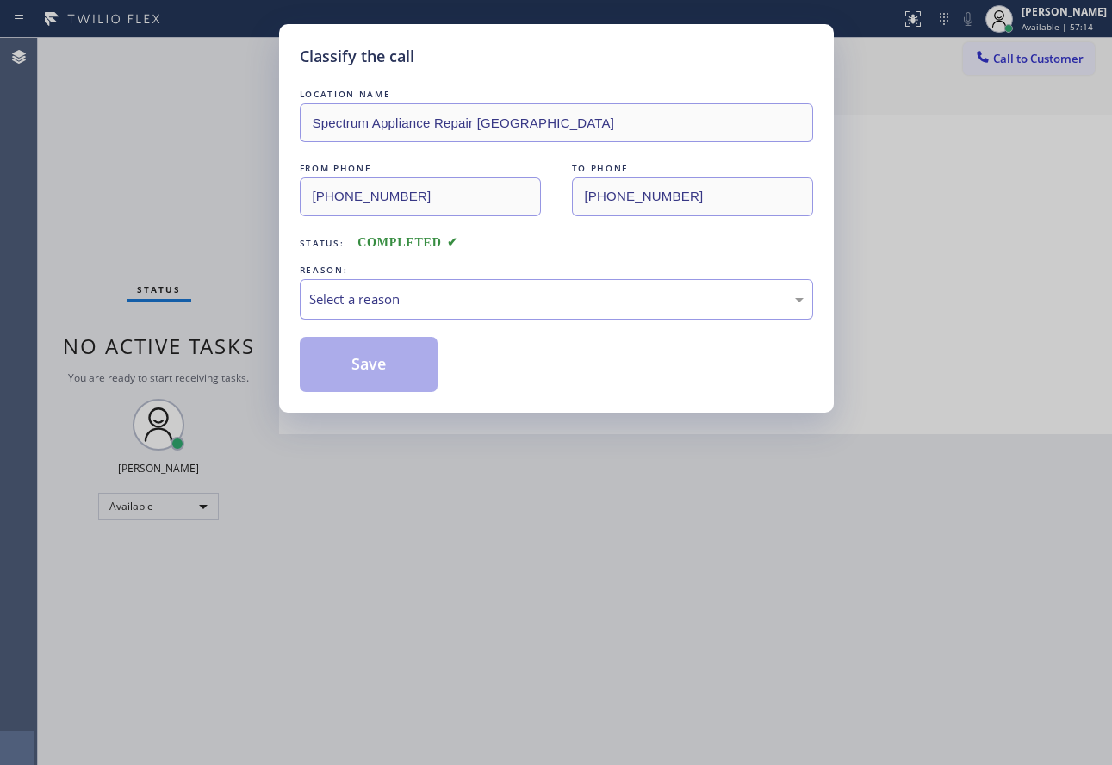
click at [396, 304] on div "Select a reason" at bounding box center [556, 299] width 494 height 20
click at [363, 382] on button "Save" at bounding box center [369, 364] width 139 height 55
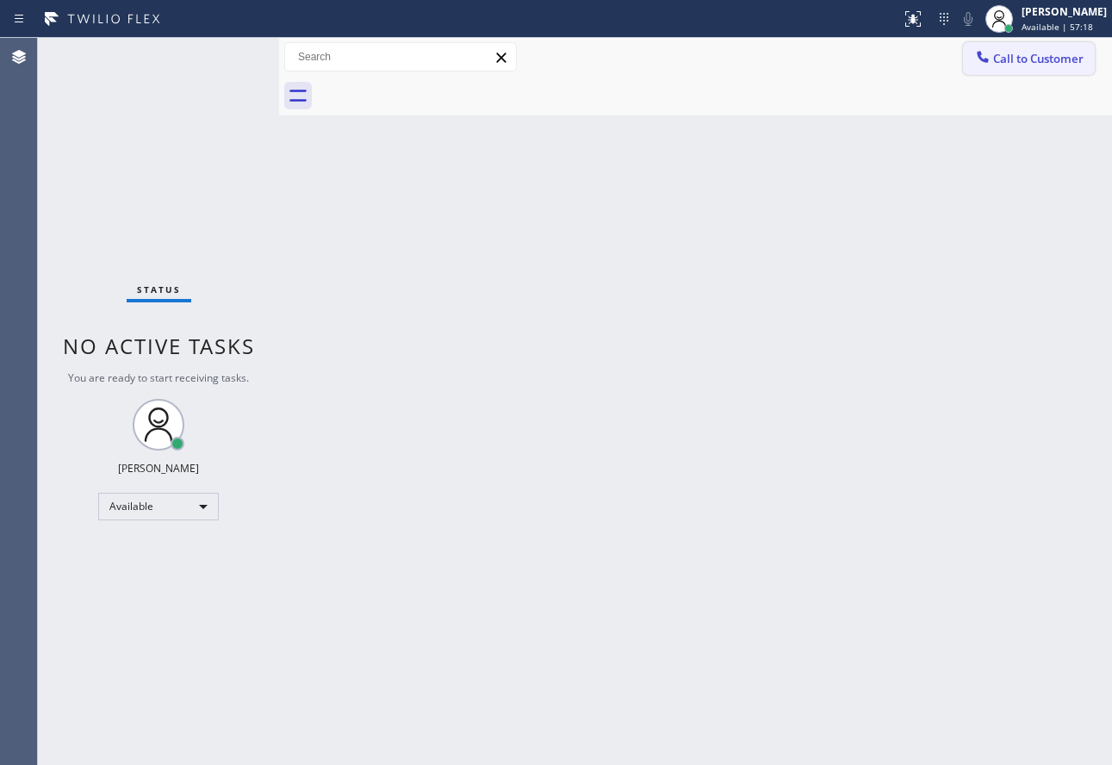
click at [1001, 67] on button "Call to Customer" at bounding box center [1029, 58] width 132 height 33
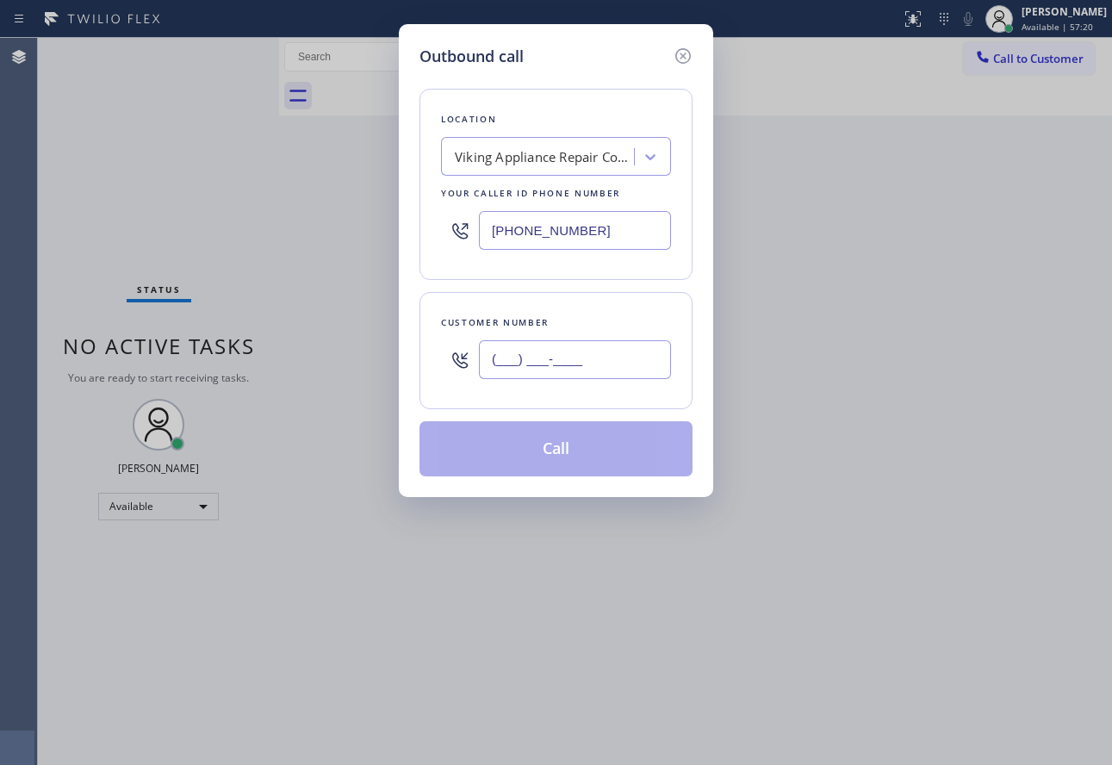
click at [519, 361] on input "(___) ___-____" at bounding box center [575, 359] width 192 height 39
paste input "213) 529-3627"
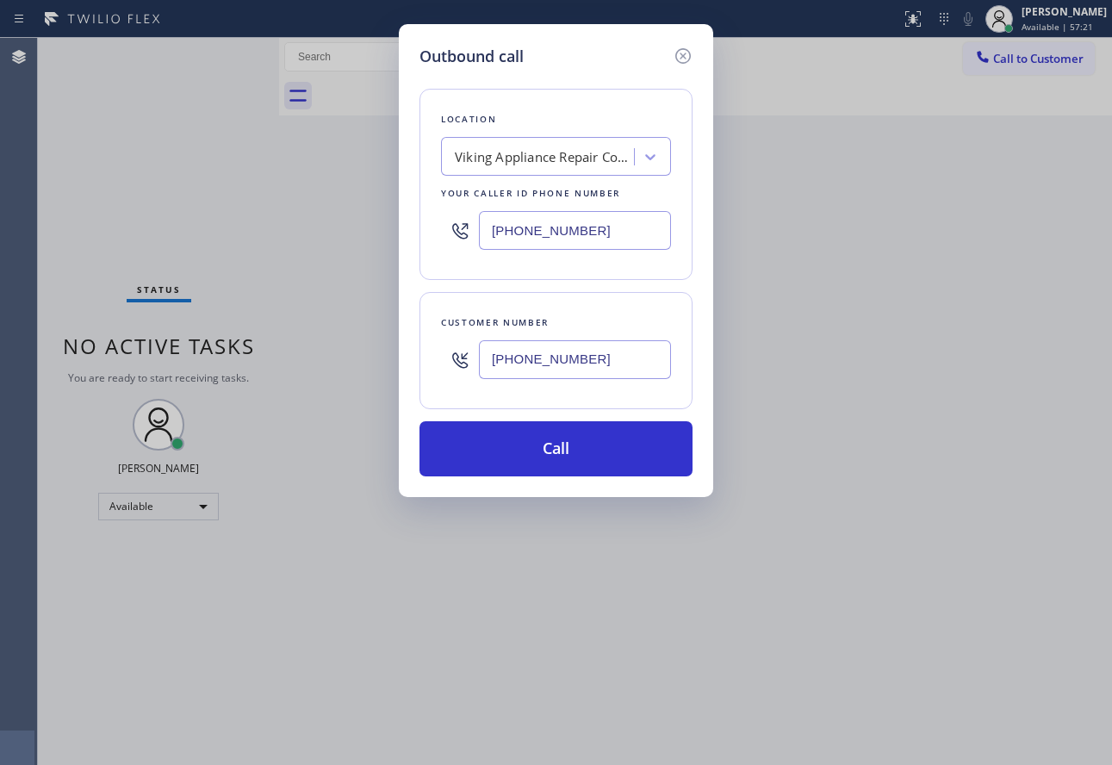
type input "[PHONE_NUMBER]"
drag, startPoint x: 596, startPoint y: 229, endPoint x: 442, endPoint y: 230, distance: 154.1
click at [448, 230] on div "[PHONE_NUMBER]" at bounding box center [556, 230] width 230 height 56
paste input "714) 455-171"
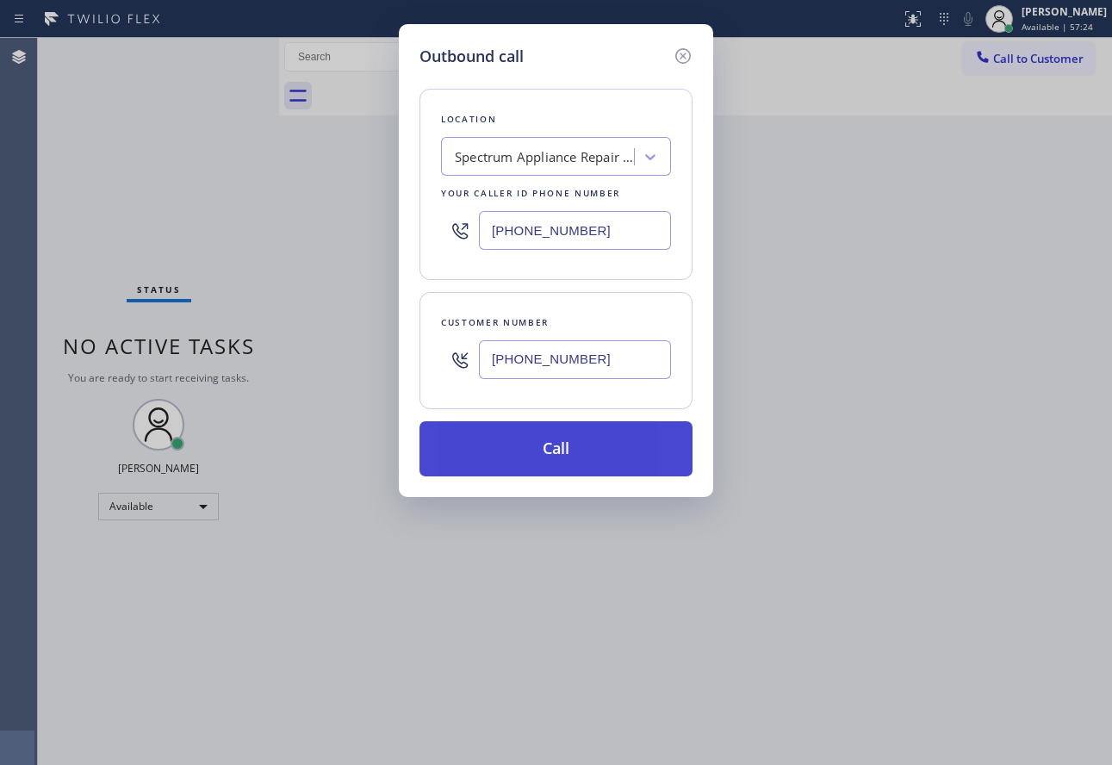
type input "[PHONE_NUMBER]"
click at [601, 453] on button "Call" at bounding box center [555, 448] width 273 height 55
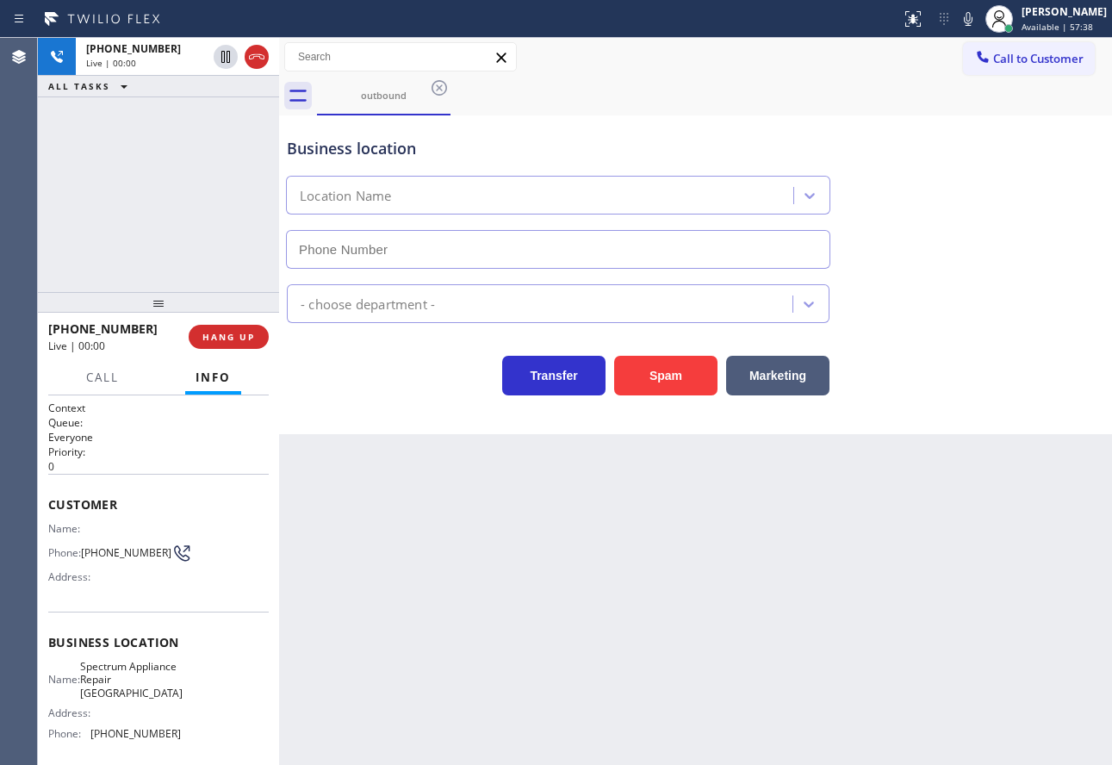
type input "[PHONE_NUMBER]"
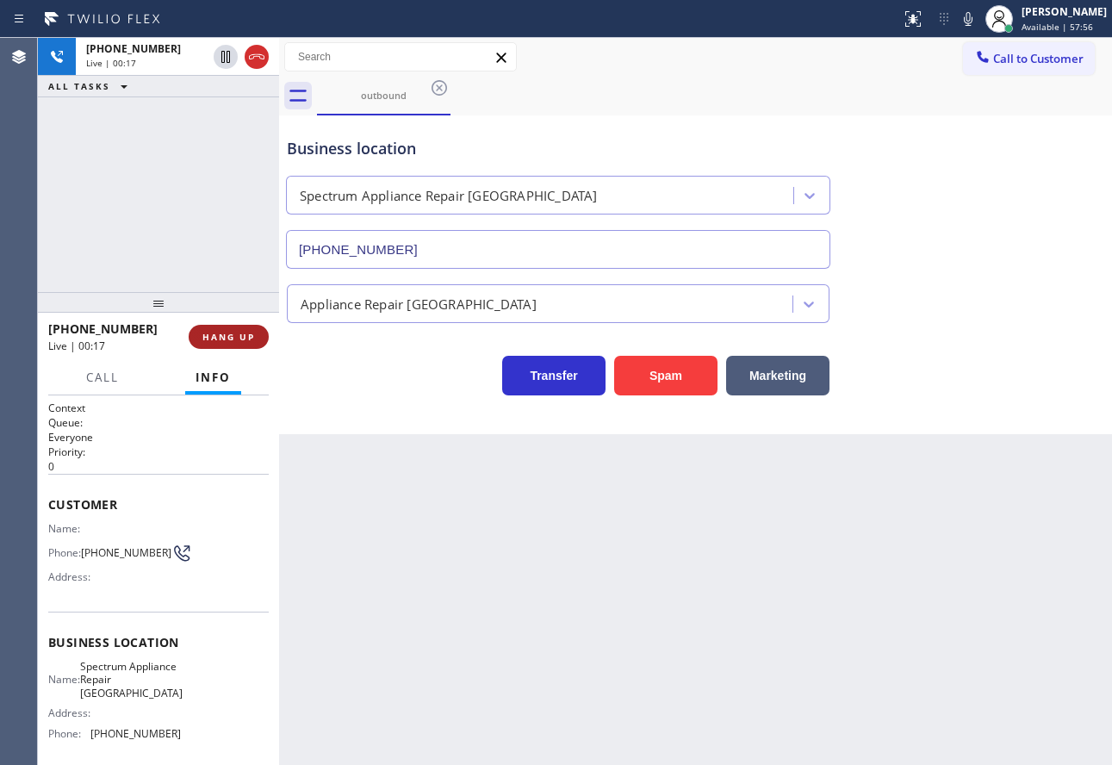
click at [228, 332] on span "HANG UP" at bounding box center [228, 337] width 53 height 12
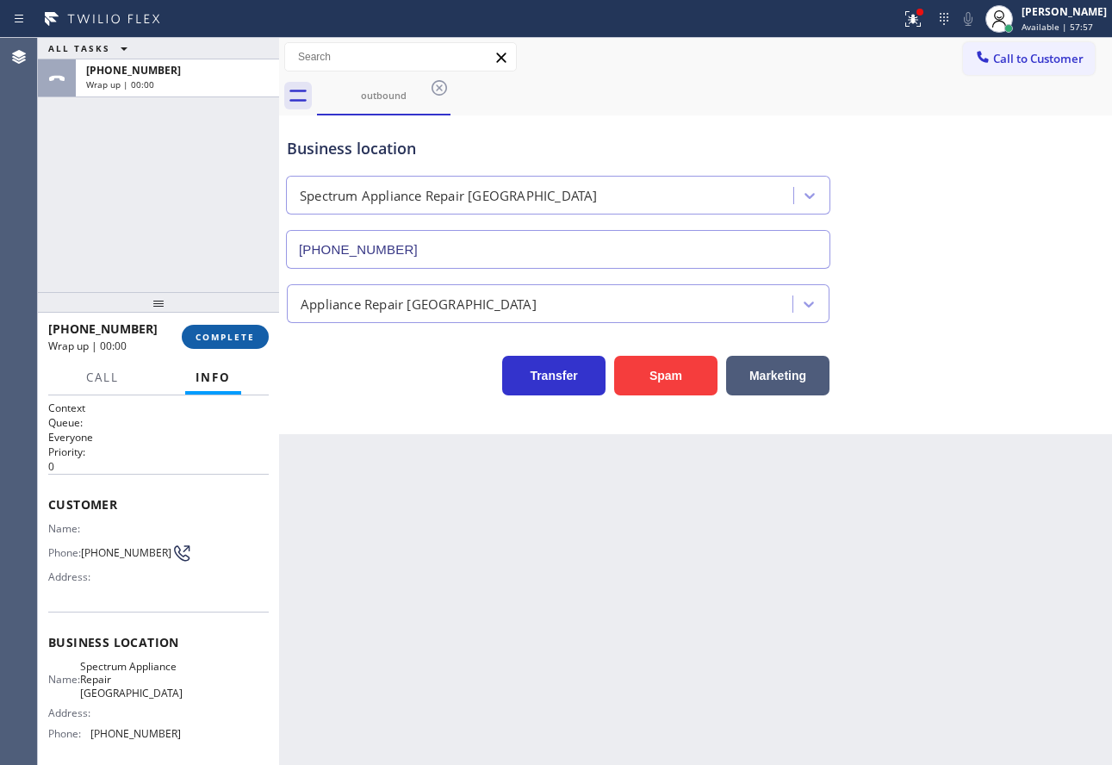
click at [228, 332] on span "COMPLETE" at bounding box center [224, 337] width 59 height 12
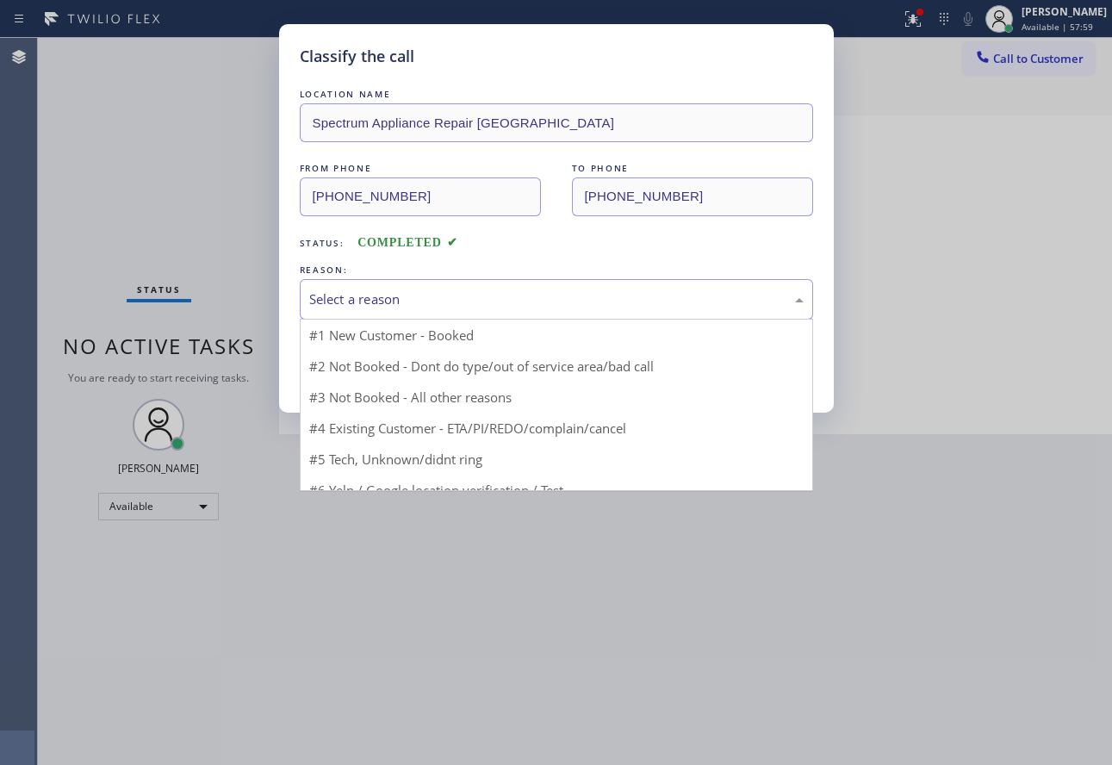
click at [555, 281] on div "Select a reason" at bounding box center [556, 299] width 513 height 40
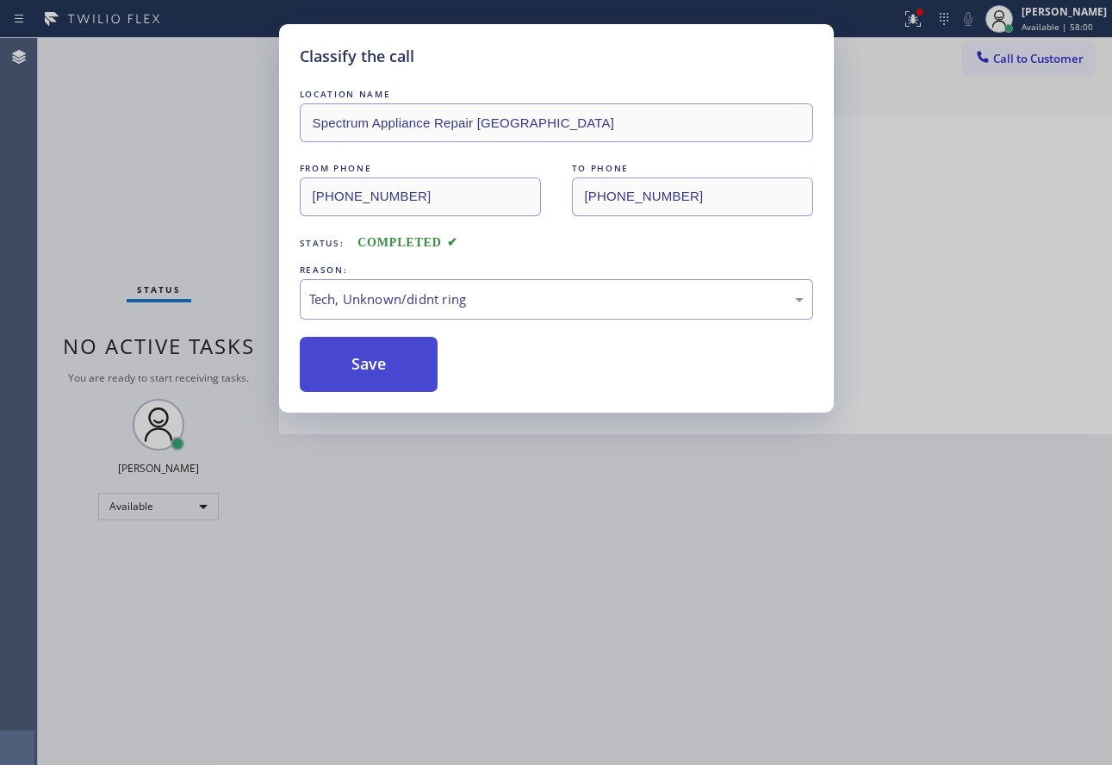
click at [393, 363] on button "Save" at bounding box center [369, 364] width 139 height 55
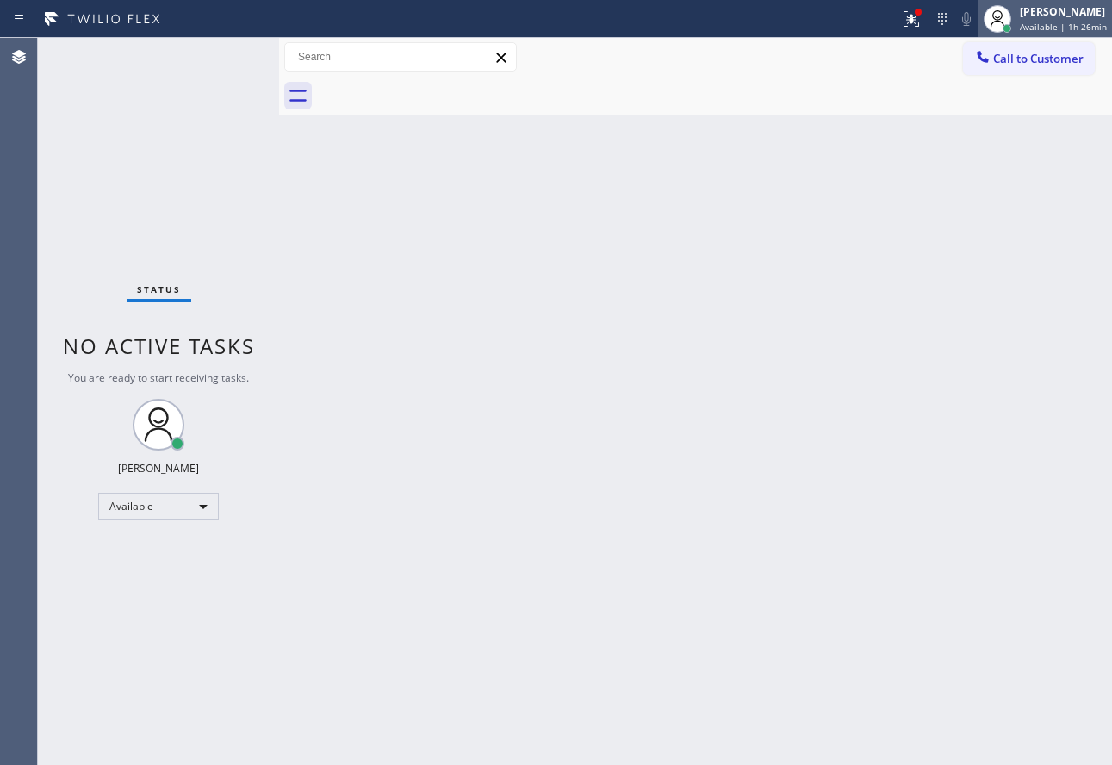
click at [1042, 22] on span "Available | 1h 26min" at bounding box center [1062, 27] width 87 height 12
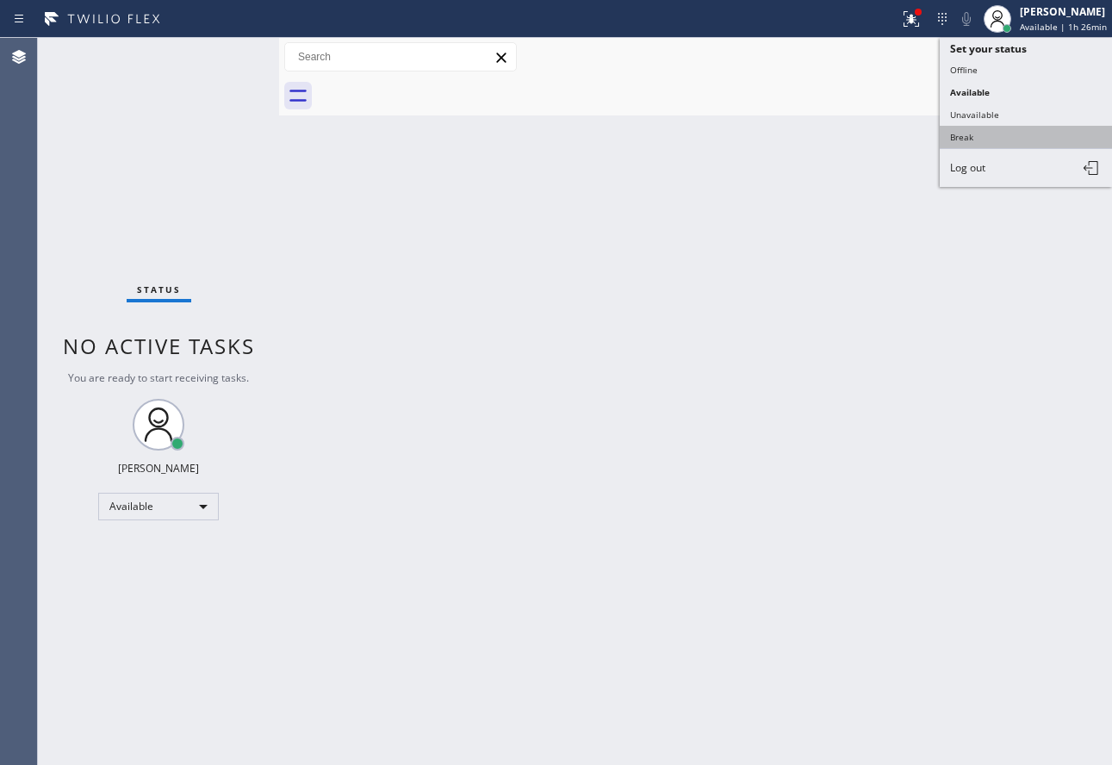
click at [975, 140] on button "Break" at bounding box center [1025, 137] width 172 height 22
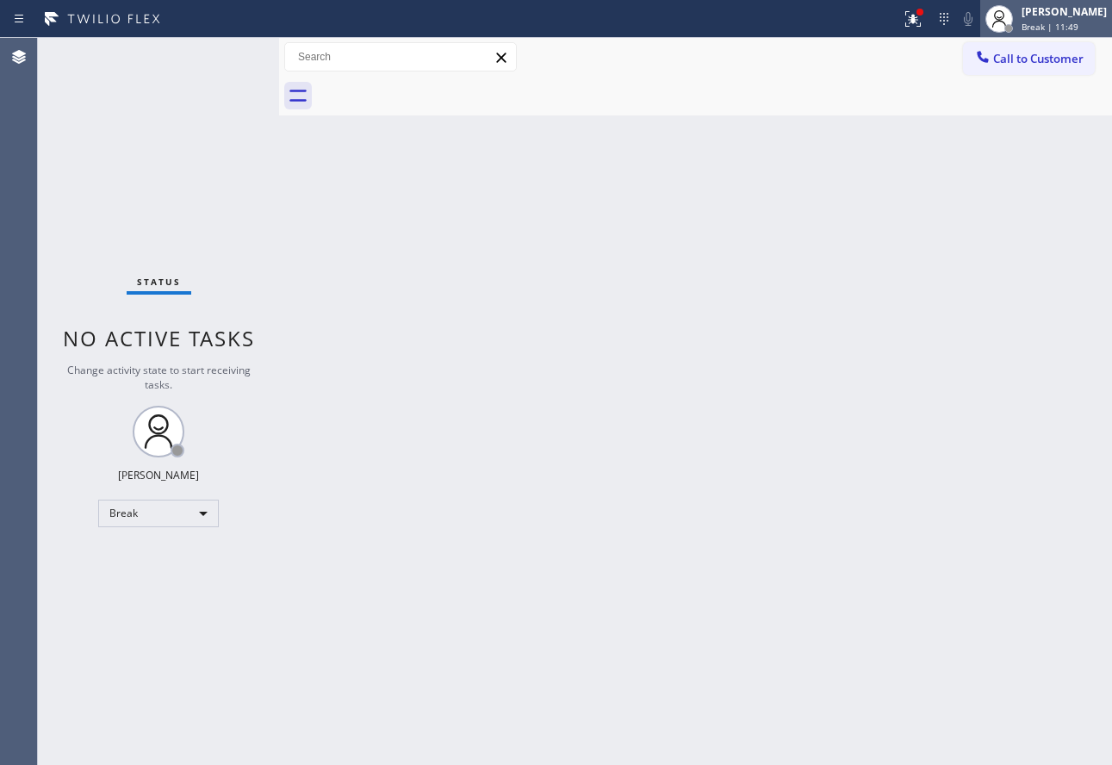
click at [1056, 5] on div "[PERSON_NAME]" at bounding box center [1063, 11] width 85 height 15
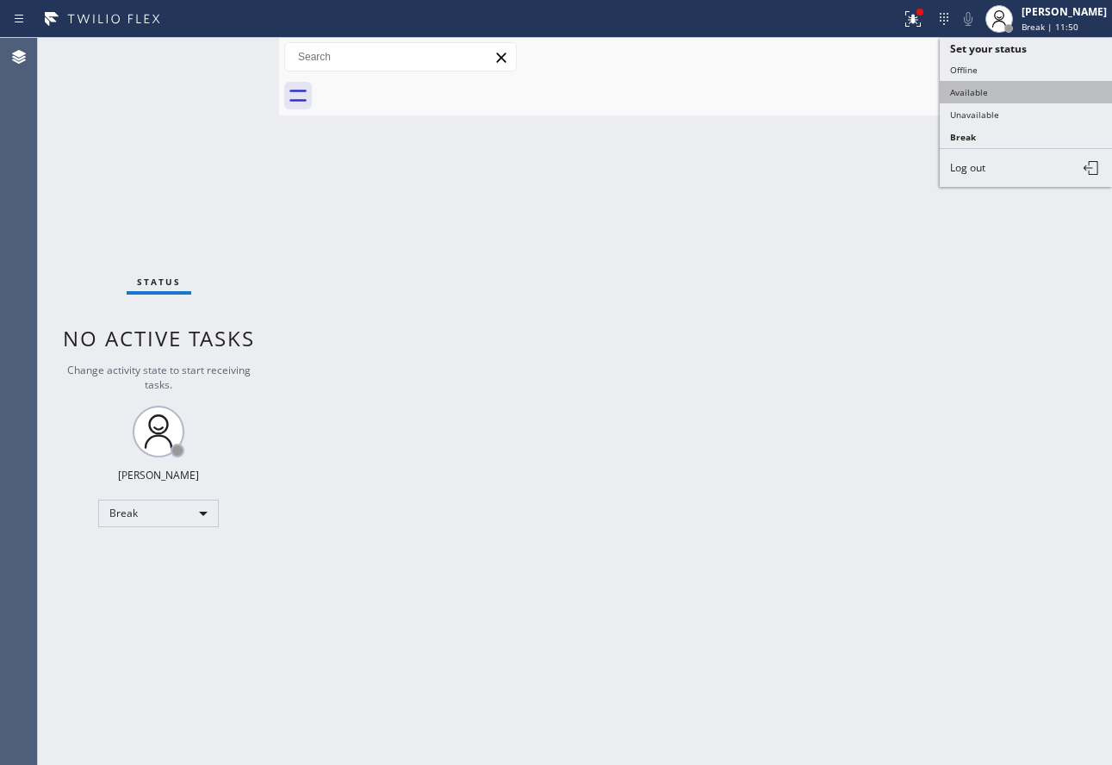
click at [983, 96] on button "Available" at bounding box center [1025, 92] width 172 height 22
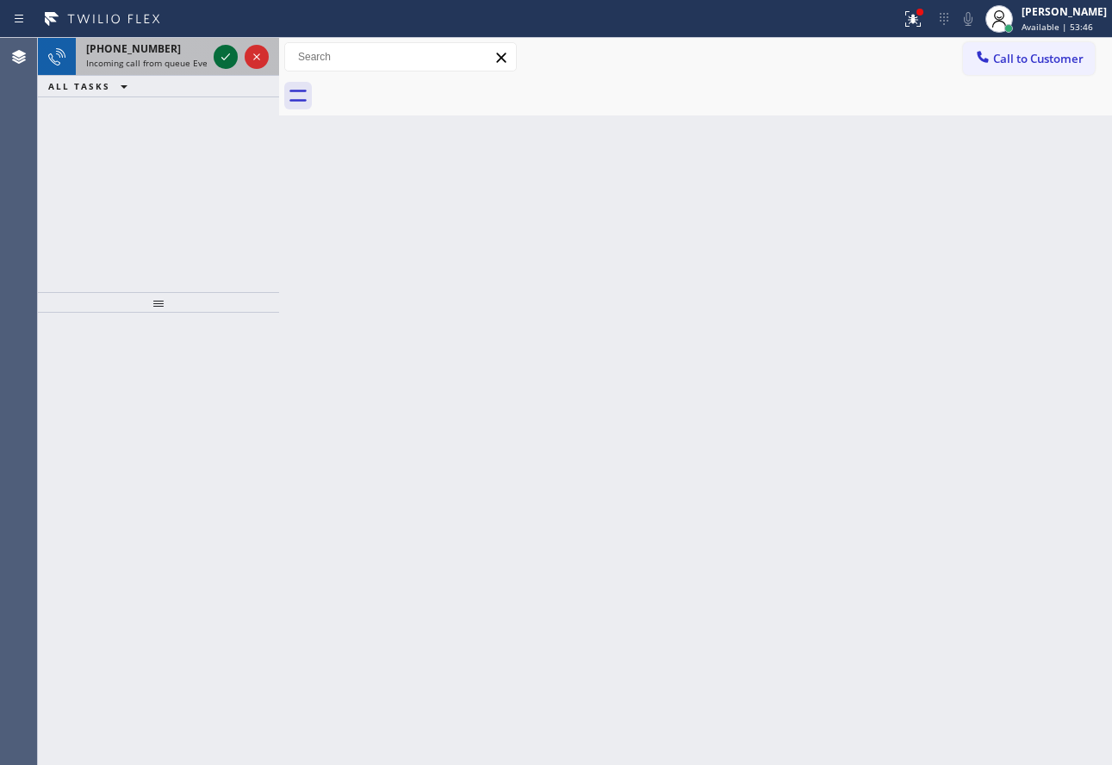
click at [226, 62] on icon at bounding box center [225, 56] width 21 height 21
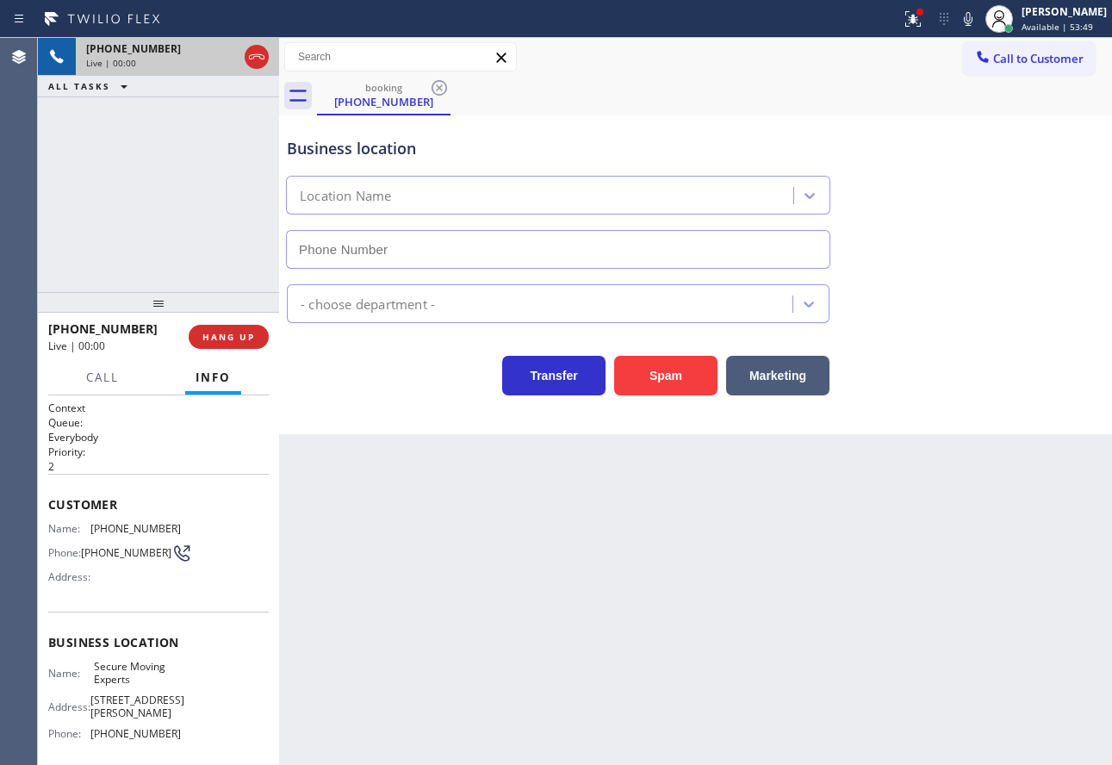
type input "[PHONE_NUMBER]"
click at [239, 336] on span "HANG UP" at bounding box center [228, 337] width 53 height 12
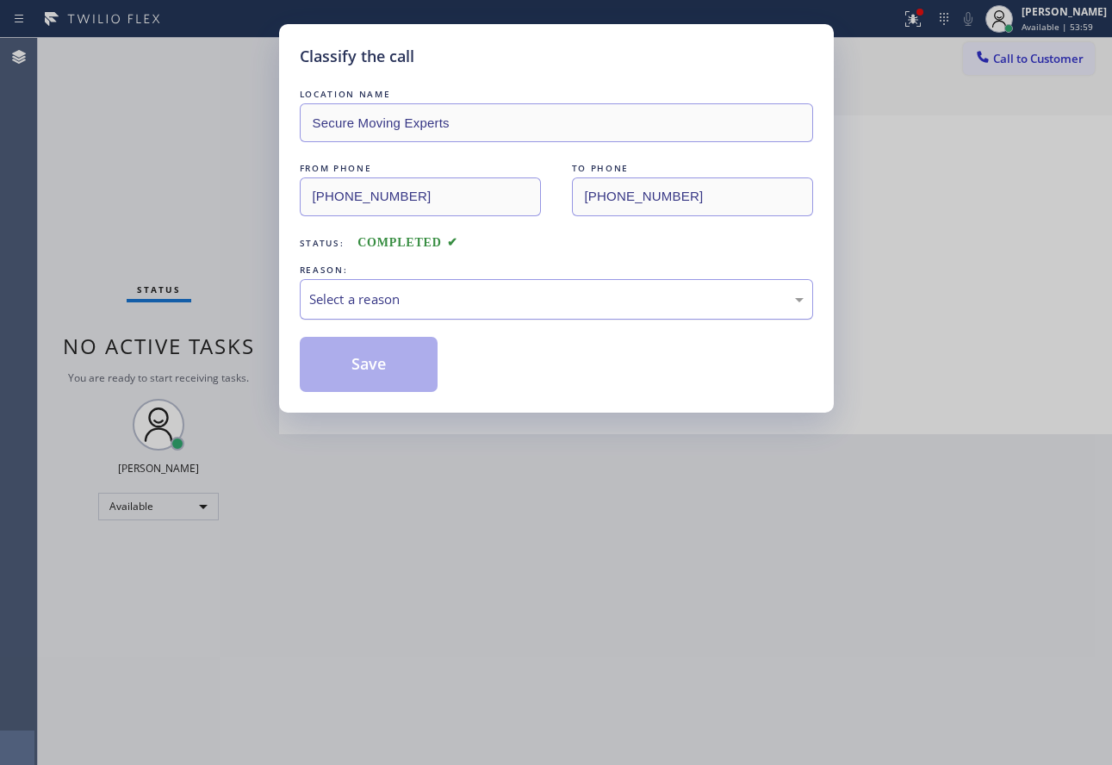
click at [386, 288] on div "Select a reason" at bounding box center [556, 299] width 513 height 40
click at [372, 366] on button "Save" at bounding box center [369, 364] width 139 height 55
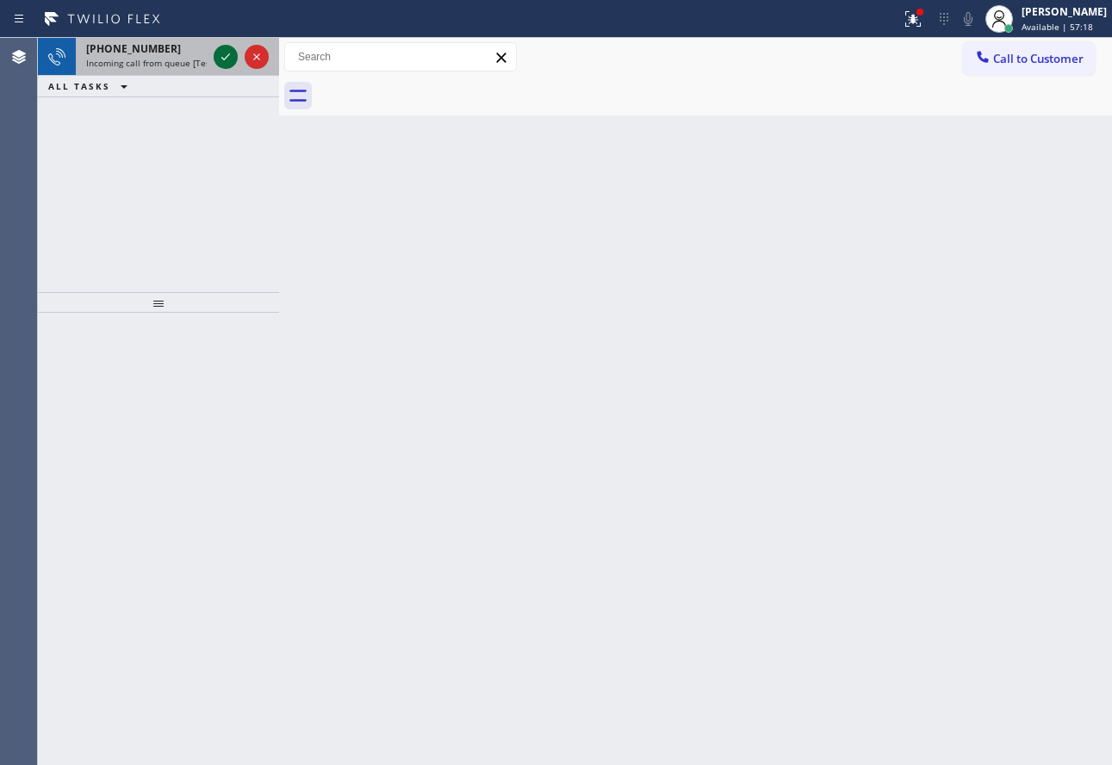
click at [219, 58] on icon at bounding box center [225, 56] width 21 height 21
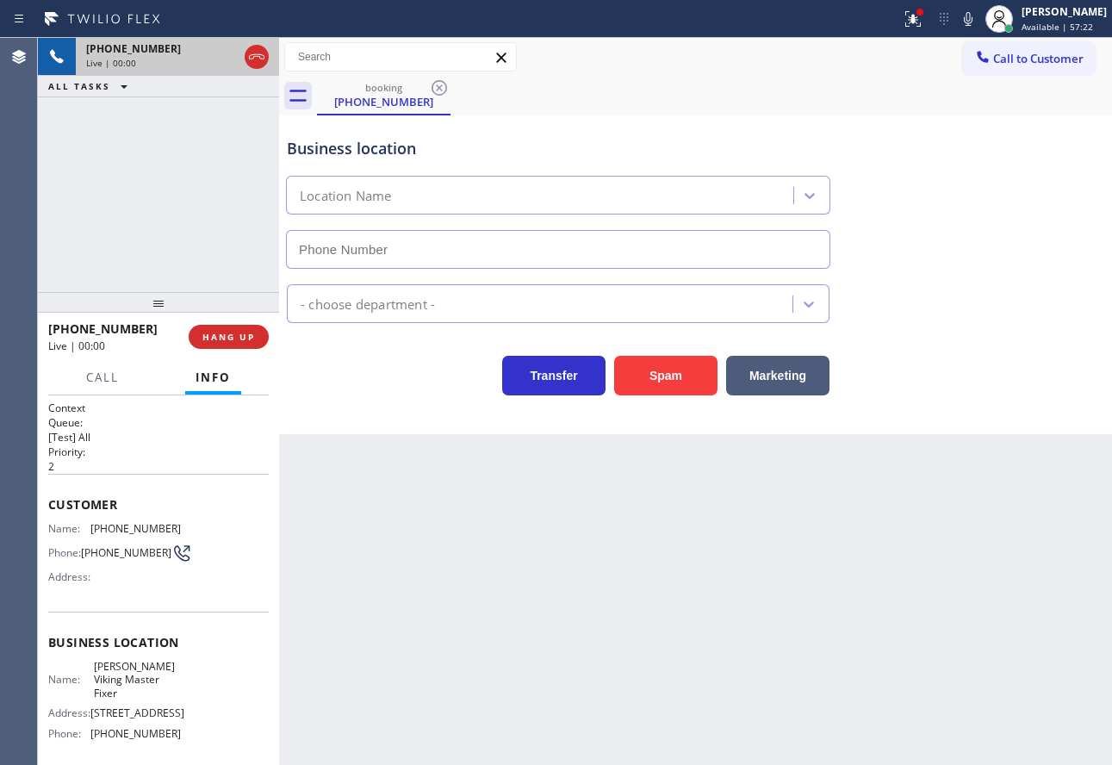
type input "[PHONE_NUMBER]"
click at [1071, 257] on div "Business location [PERSON_NAME] Viking Master Fixer [PHONE_NUMBER]" at bounding box center [695, 191] width 824 height 156
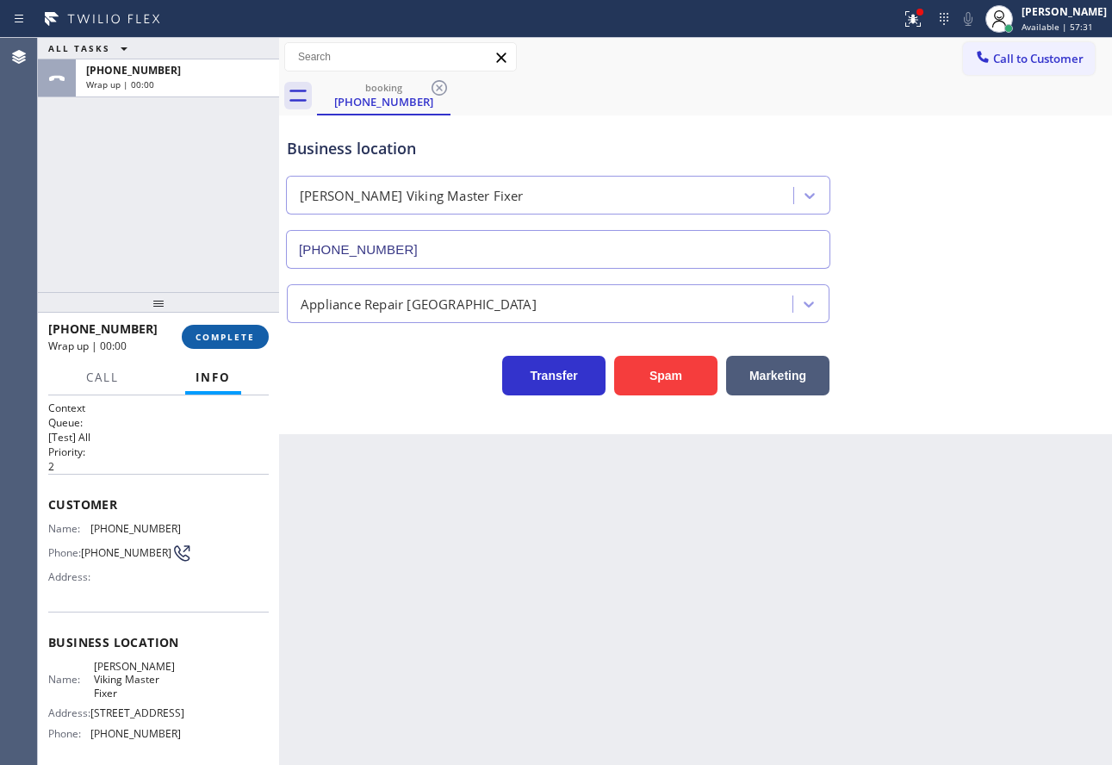
click at [250, 338] on span "COMPLETE" at bounding box center [224, 337] width 59 height 12
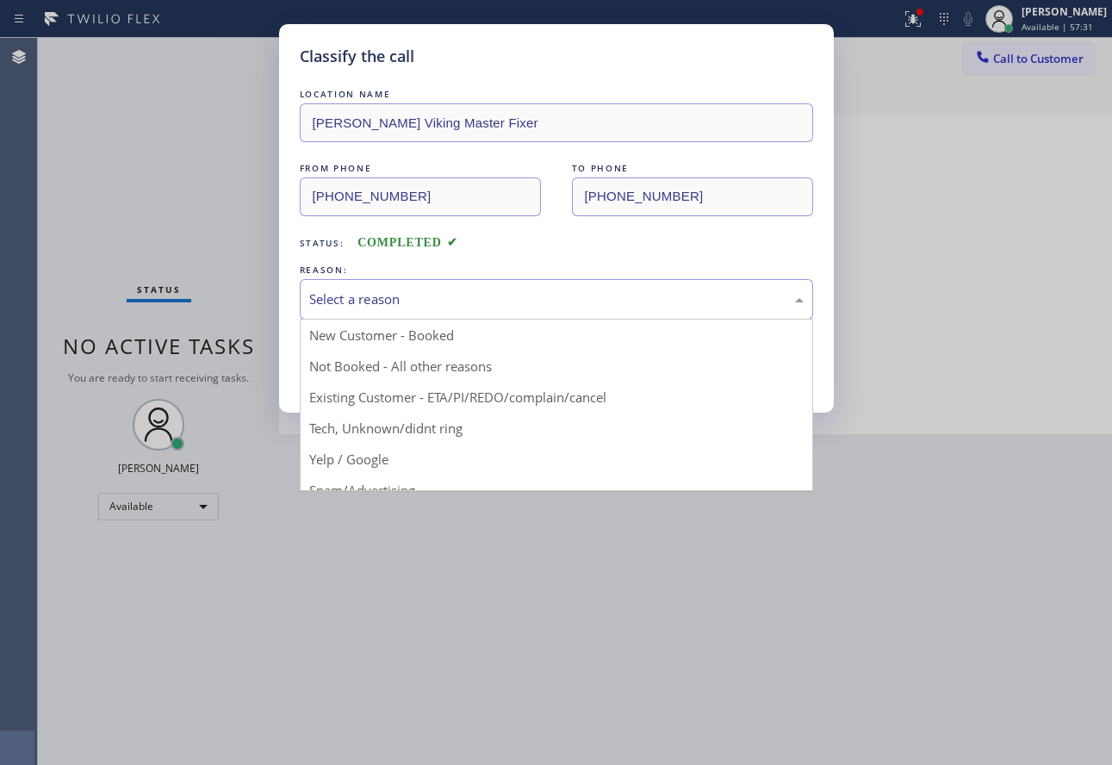
click at [350, 294] on div "Select a reason" at bounding box center [556, 299] width 494 height 20
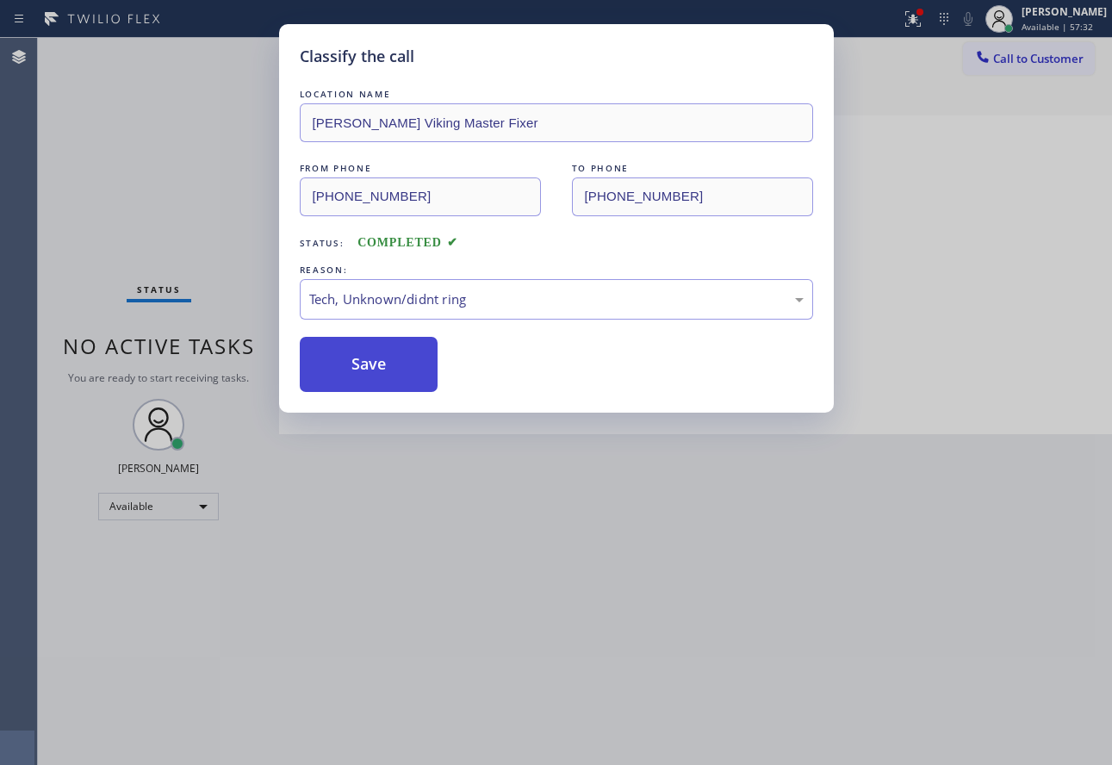
click at [376, 382] on button "Save" at bounding box center [369, 364] width 139 height 55
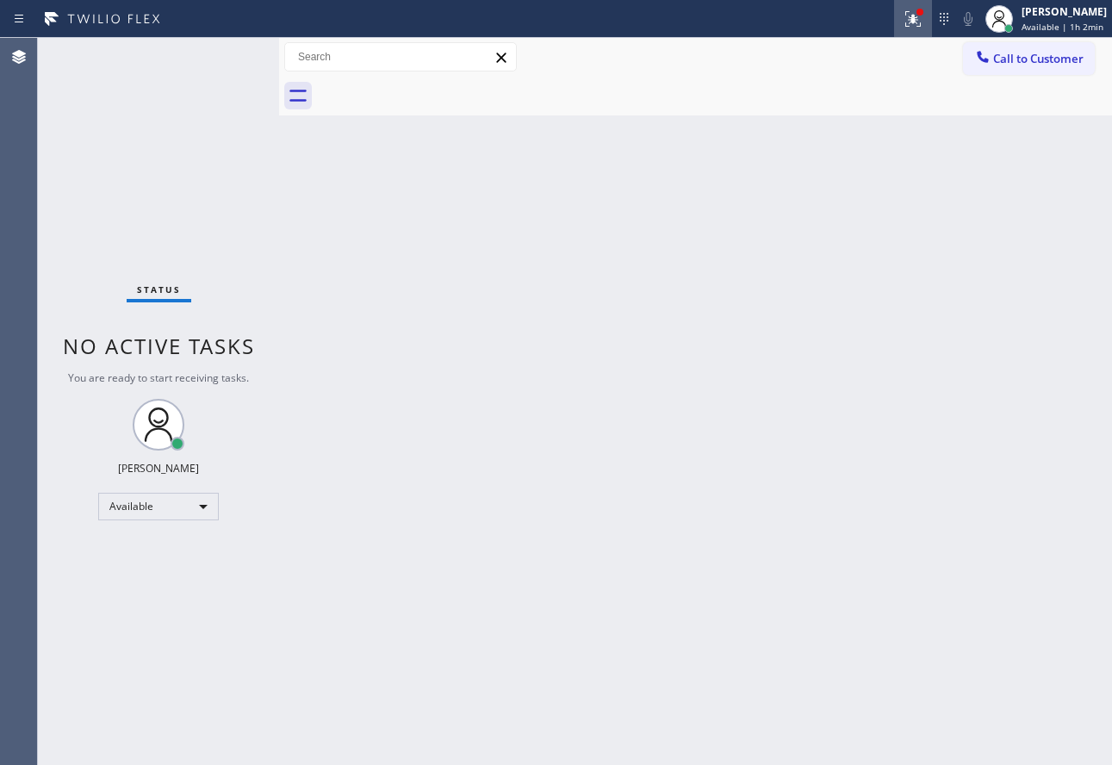
click at [920, 27] on icon at bounding box center [912, 19] width 21 height 21
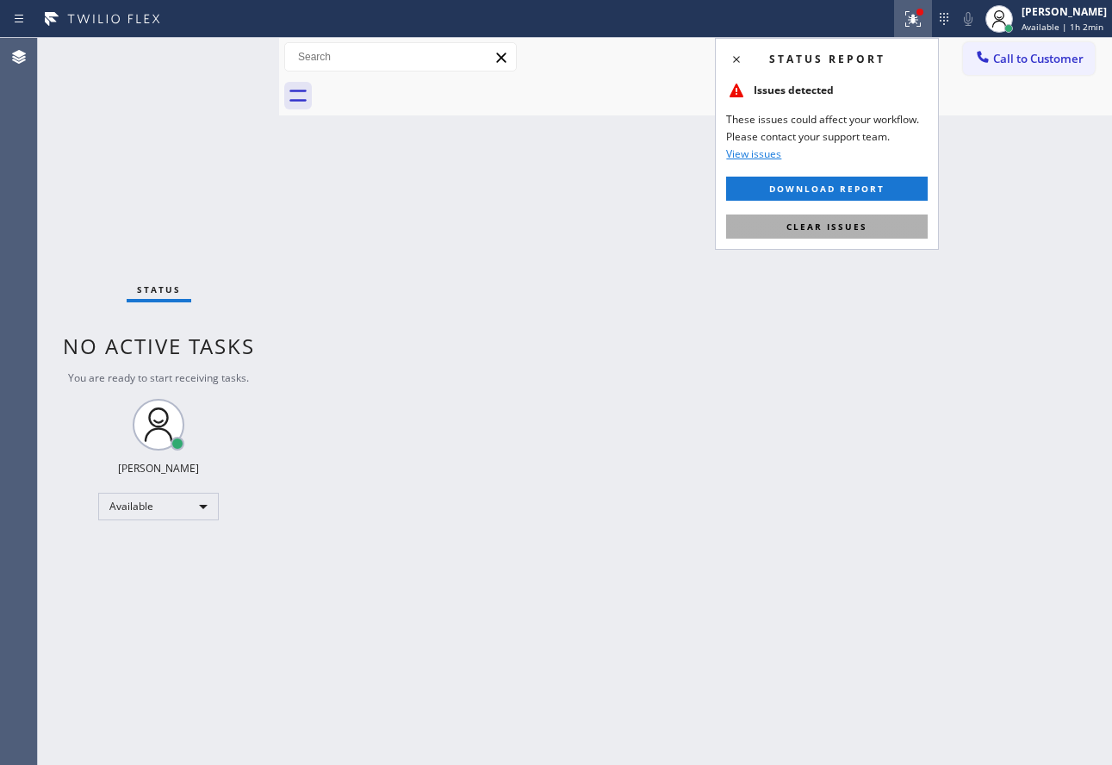
click at [855, 233] on button "Clear issues" at bounding box center [826, 226] width 201 height 24
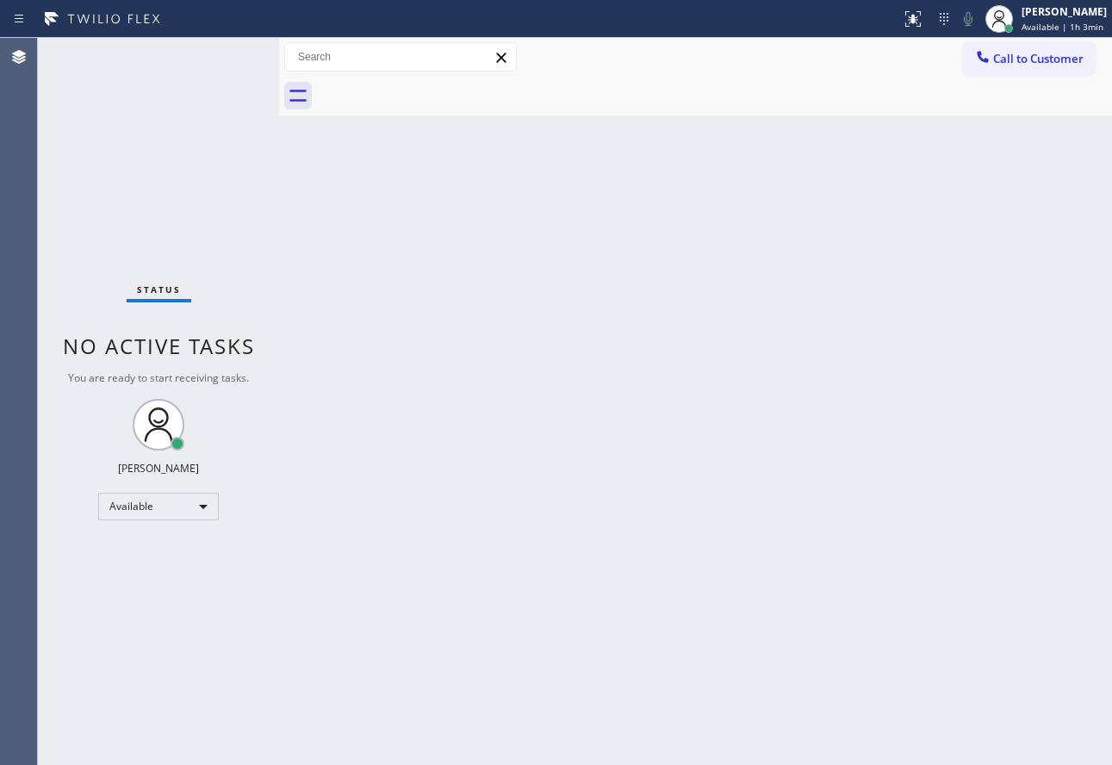
click at [637, 585] on div "Back to Dashboard Change Sender ID Customers Technicians Select a contact Outbo…" at bounding box center [695, 401] width 833 height 727
click at [839, 411] on div "Back to Dashboard Change Sender ID Customers Technicians Select a contact Outbo…" at bounding box center [695, 401] width 833 height 727
click at [862, 378] on div "Back to Dashboard Change Sender ID Customers Technicians Select a contact Outbo…" at bounding box center [695, 401] width 833 height 727
click at [1022, 32] on div "[PERSON_NAME] Available | 1h 12min" at bounding box center [1064, 18] width 96 height 30
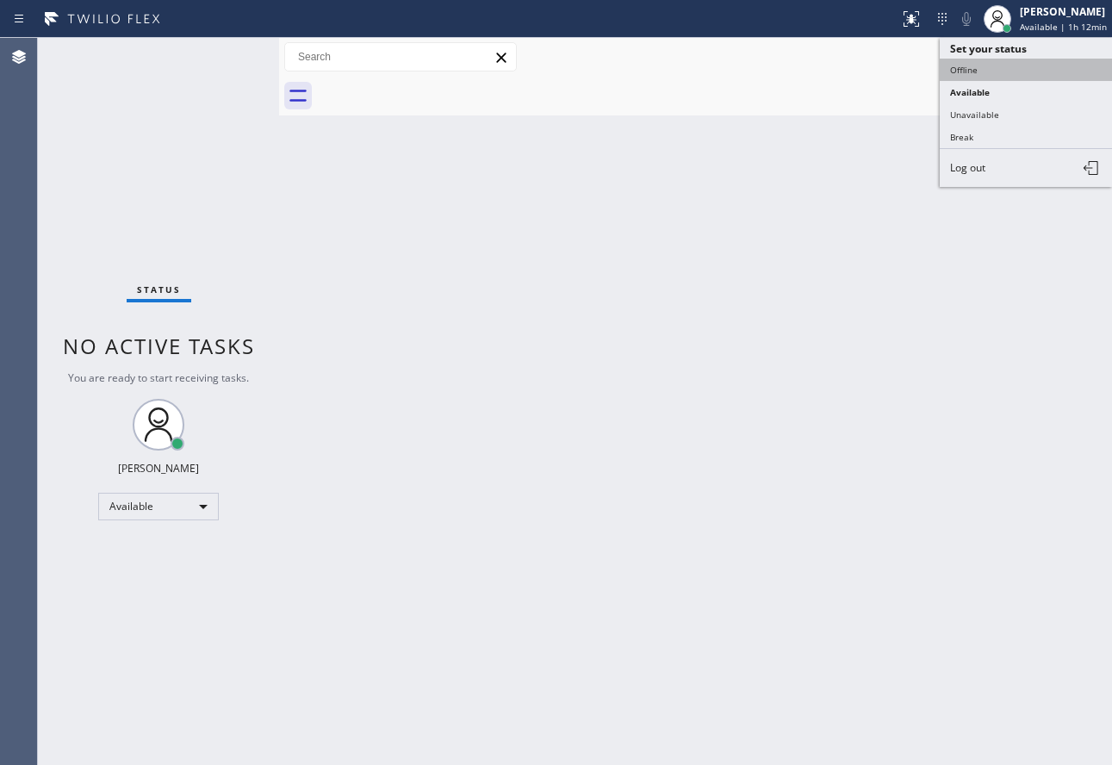
click at [976, 68] on button "Offline" at bounding box center [1025, 70] width 172 height 22
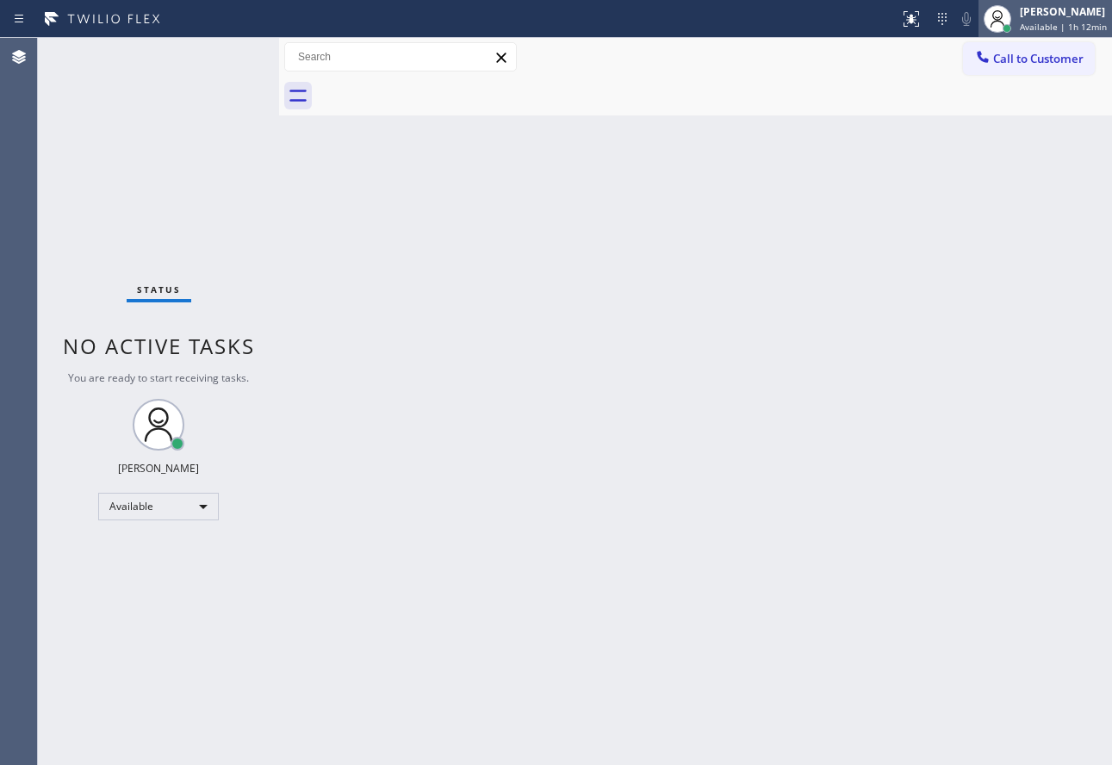
click at [1061, 20] on div "[PERSON_NAME] Available | 1h 12min" at bounding box center [1064, 18] width 96 height 30
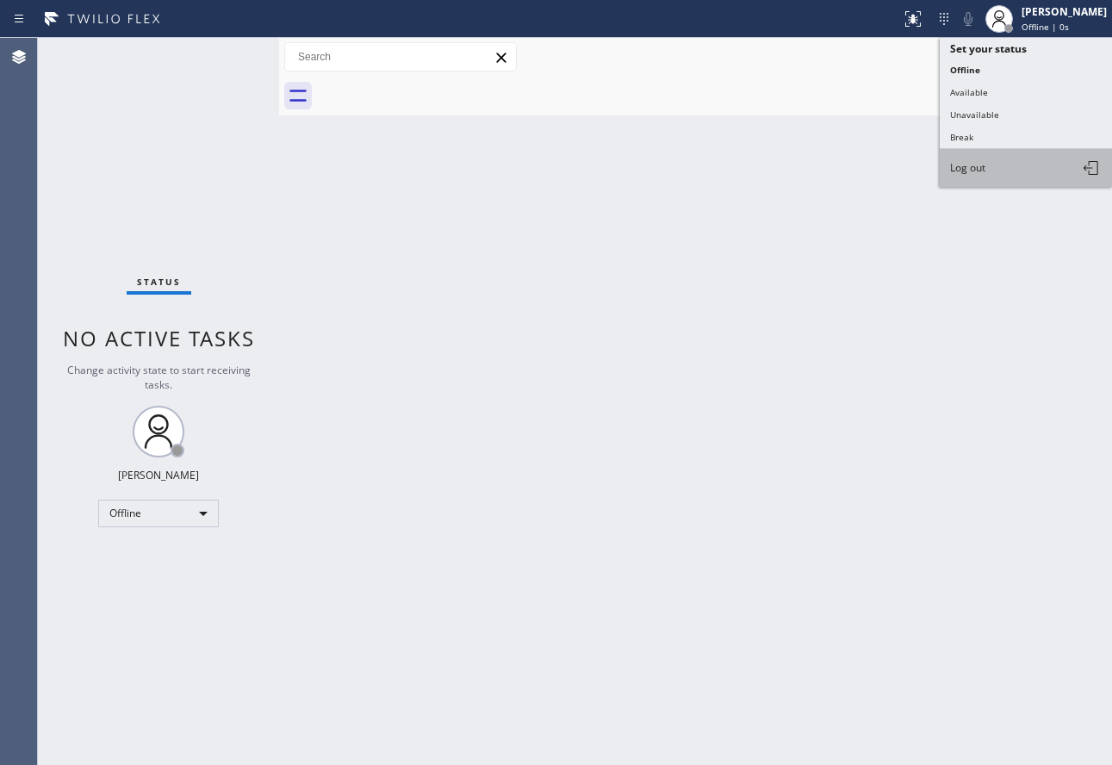
click at [973, 170] on span "Log out" at bounding box center [967, 167] width 35 height 15
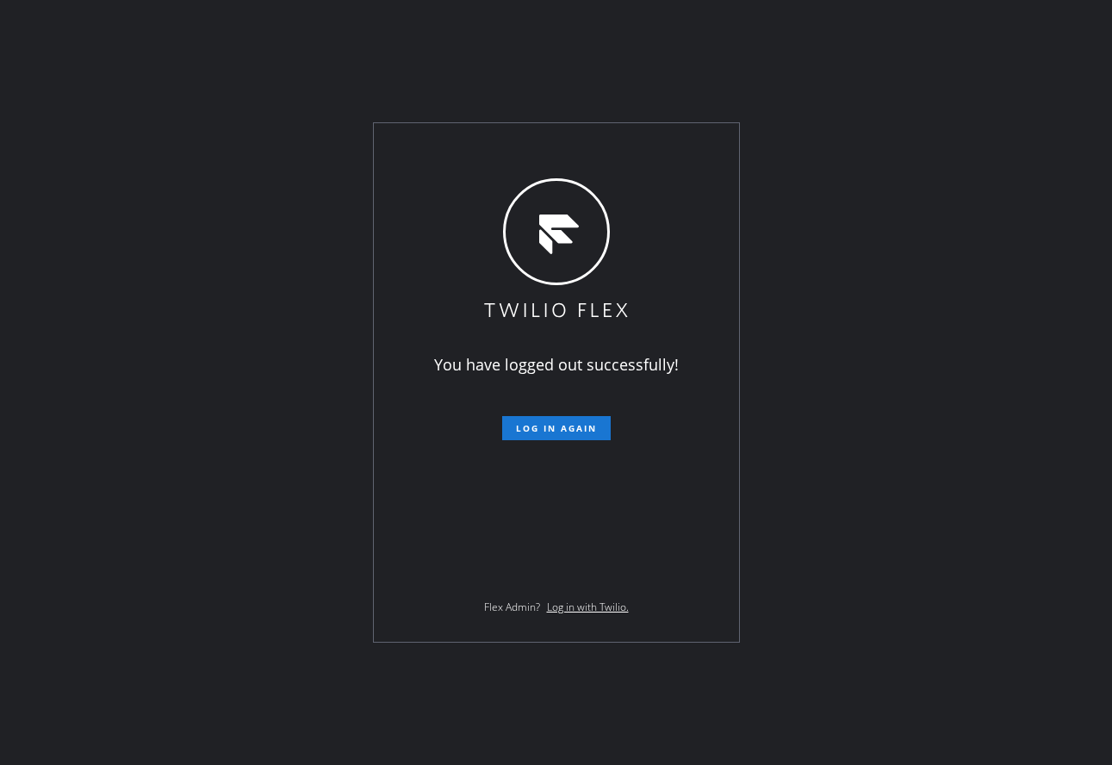
click at [284, 692] on div "You have logged out successfully! Log in again Flex Admin? Log in with Twilio." at bounding box center [556, 382] width 1112 height 765
